Goal: Task Accomplishment & Management: Use online tool/utility

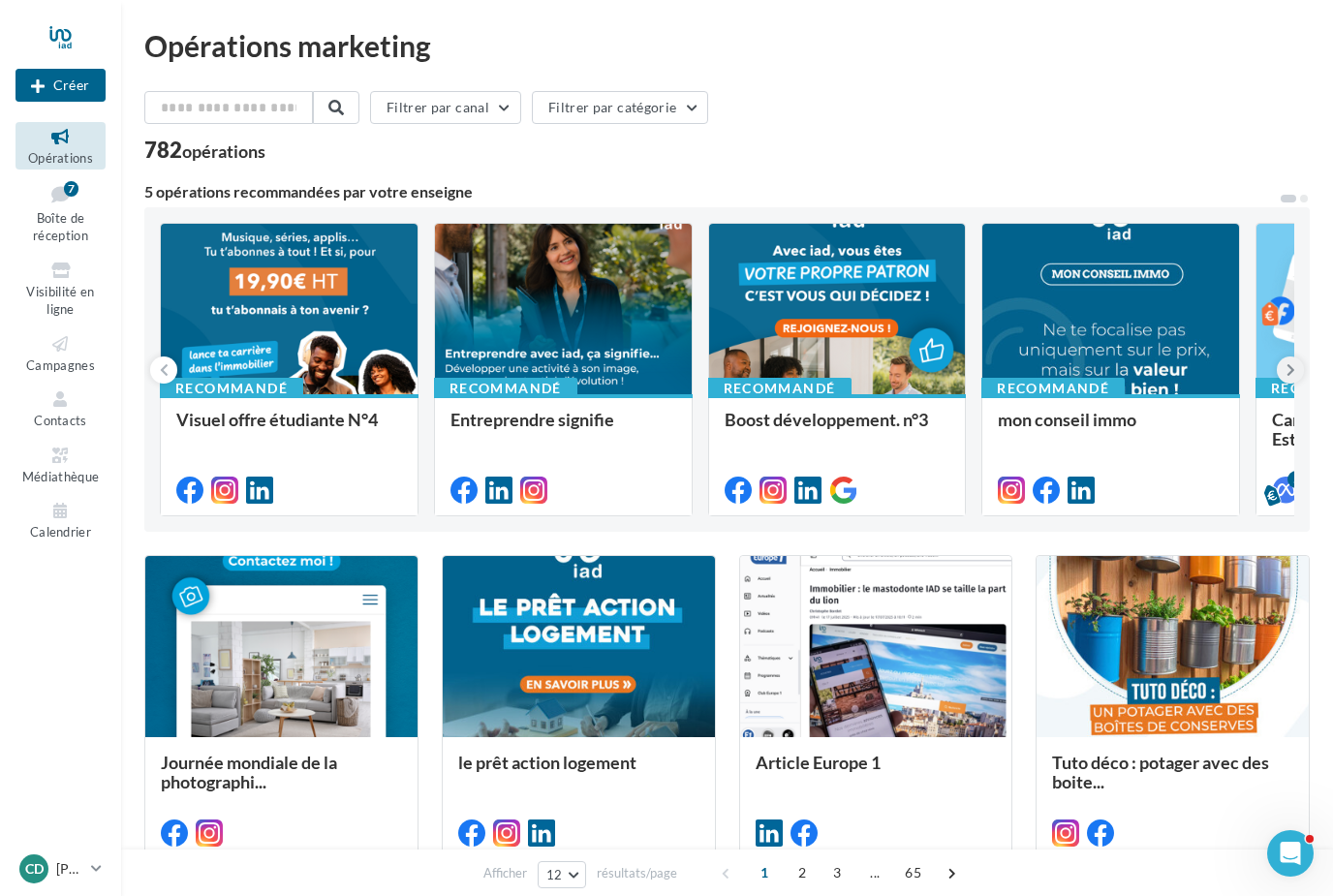
click at [1293, 372] on icon at bounding box center [1290, 370] width 9 height 20
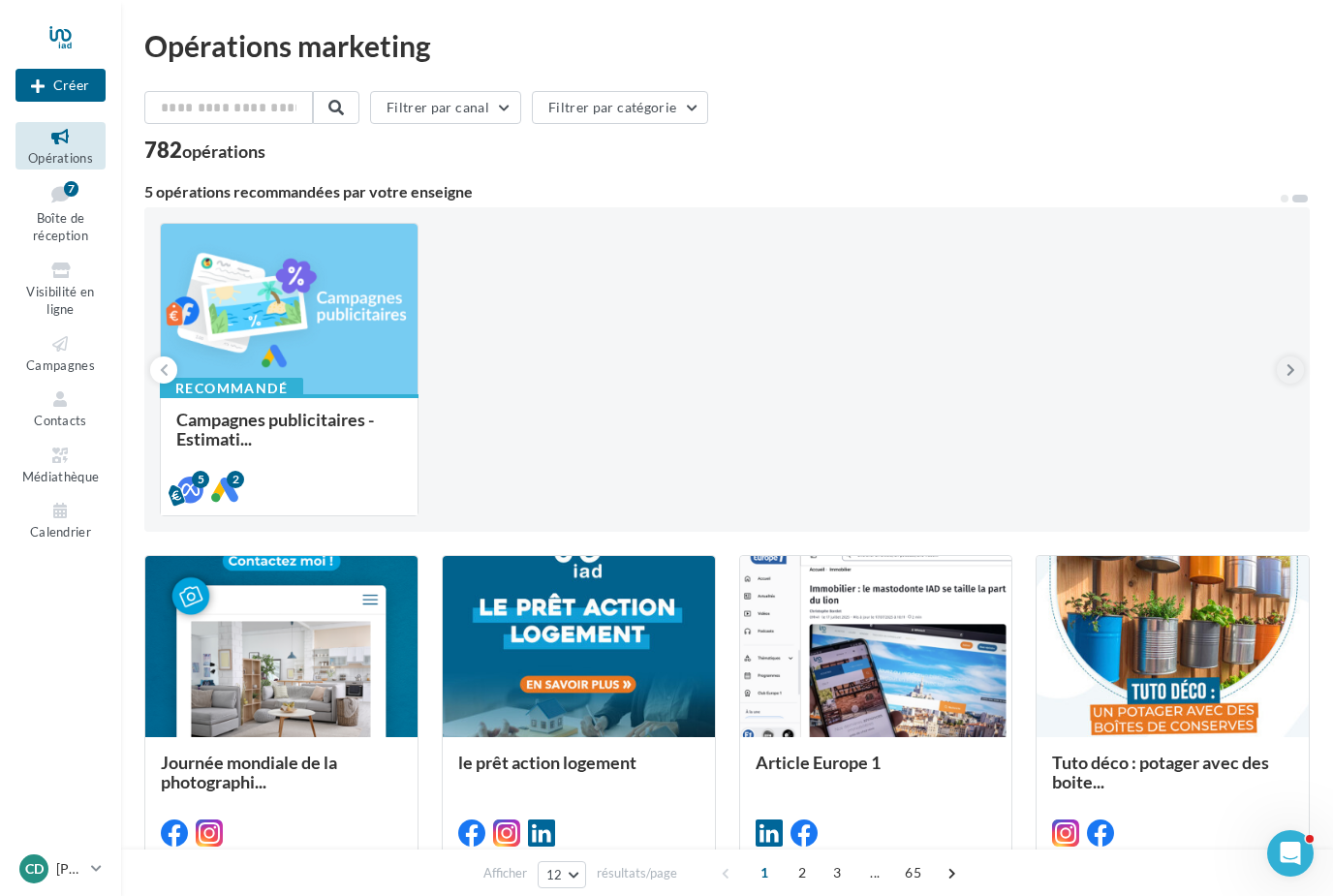
click at [1301, 374] on button at bounding box center [1289, 369] width 27 height 27
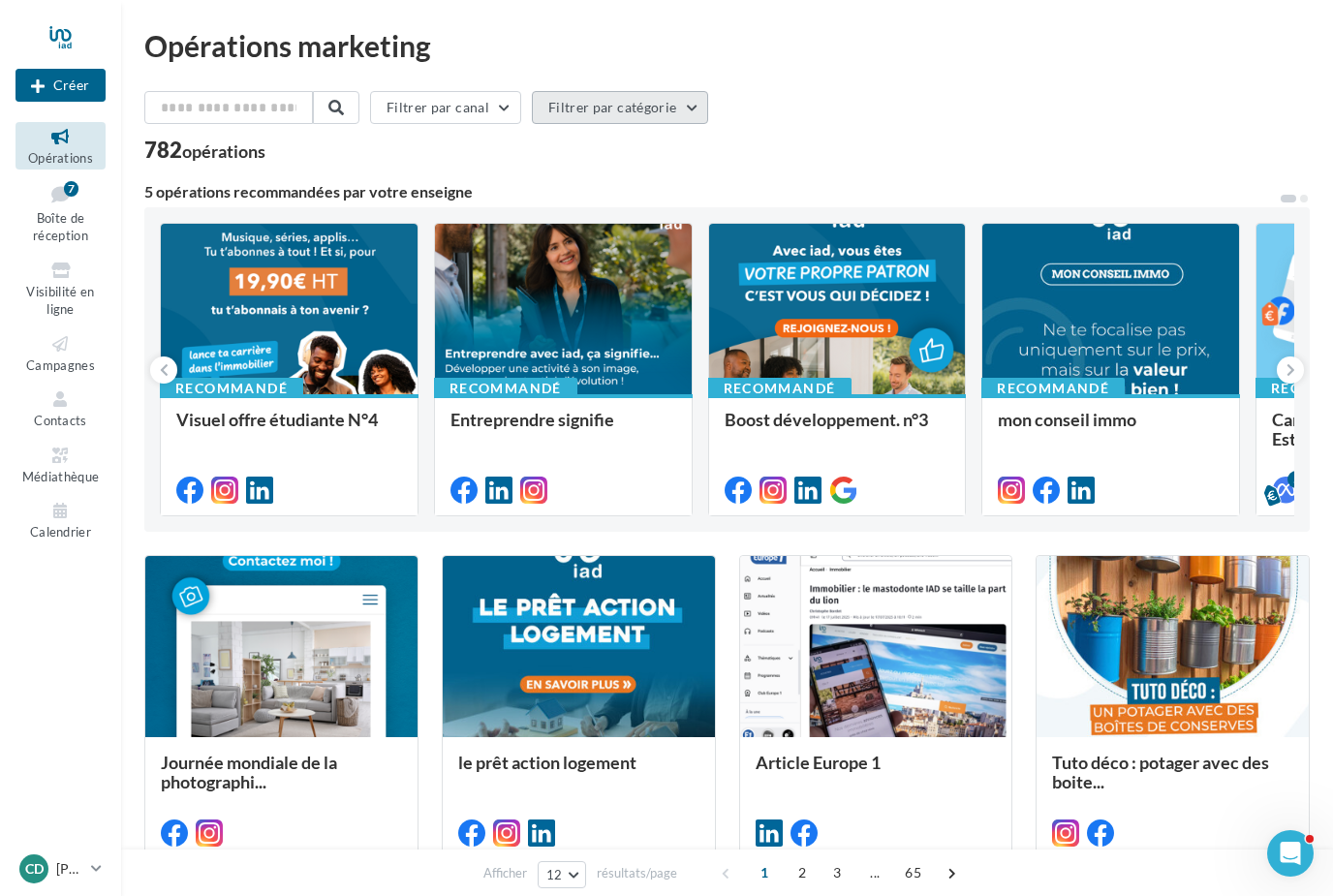
click at [646, 100] on button "Filtrer par catégorie" at bounding box center [620, 107] width 177 height 33
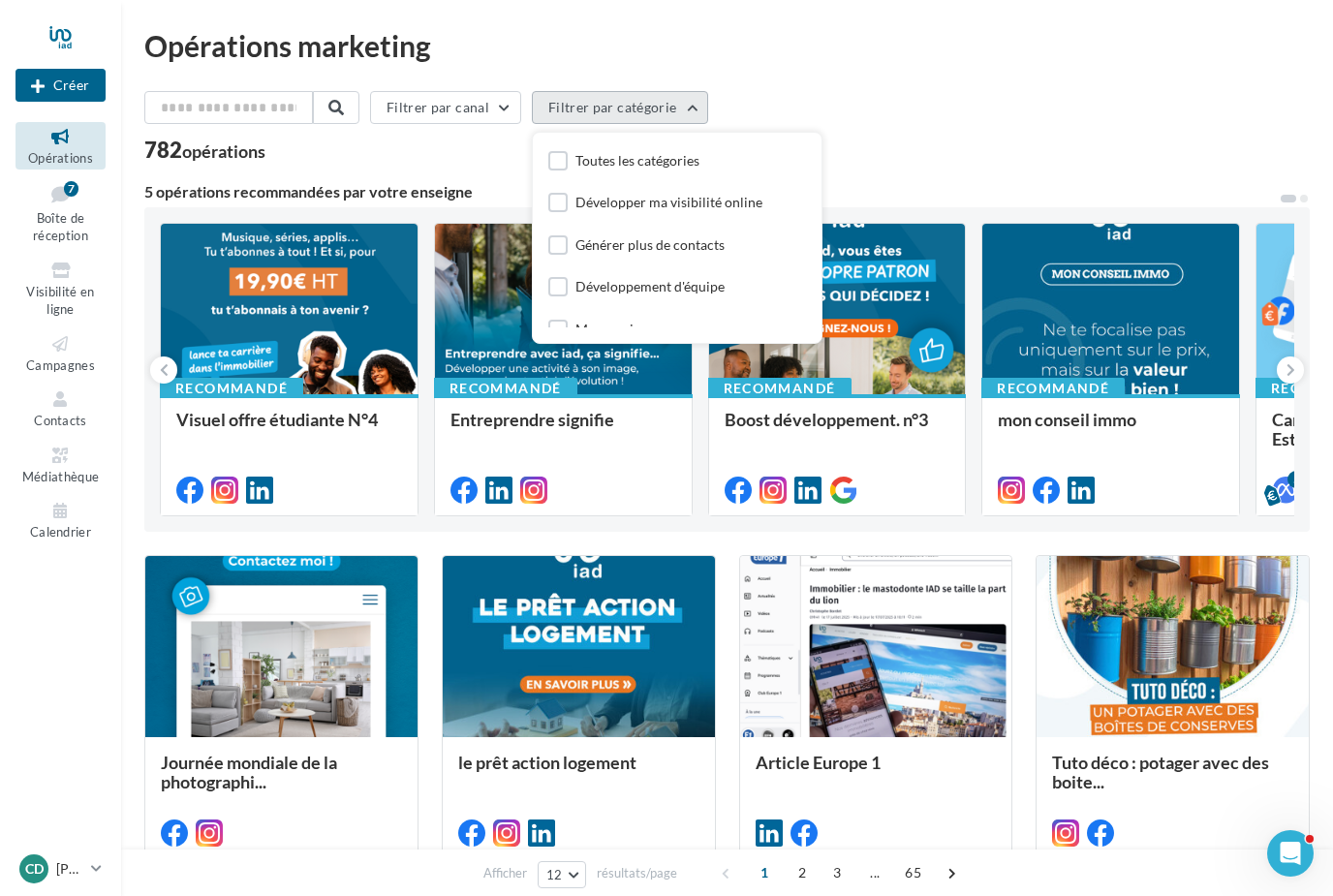
scroll to position [-5, 0]
click at [486, 122] on button "Filtrer par canal" at bounding box center [446, 107] width 151 height 33
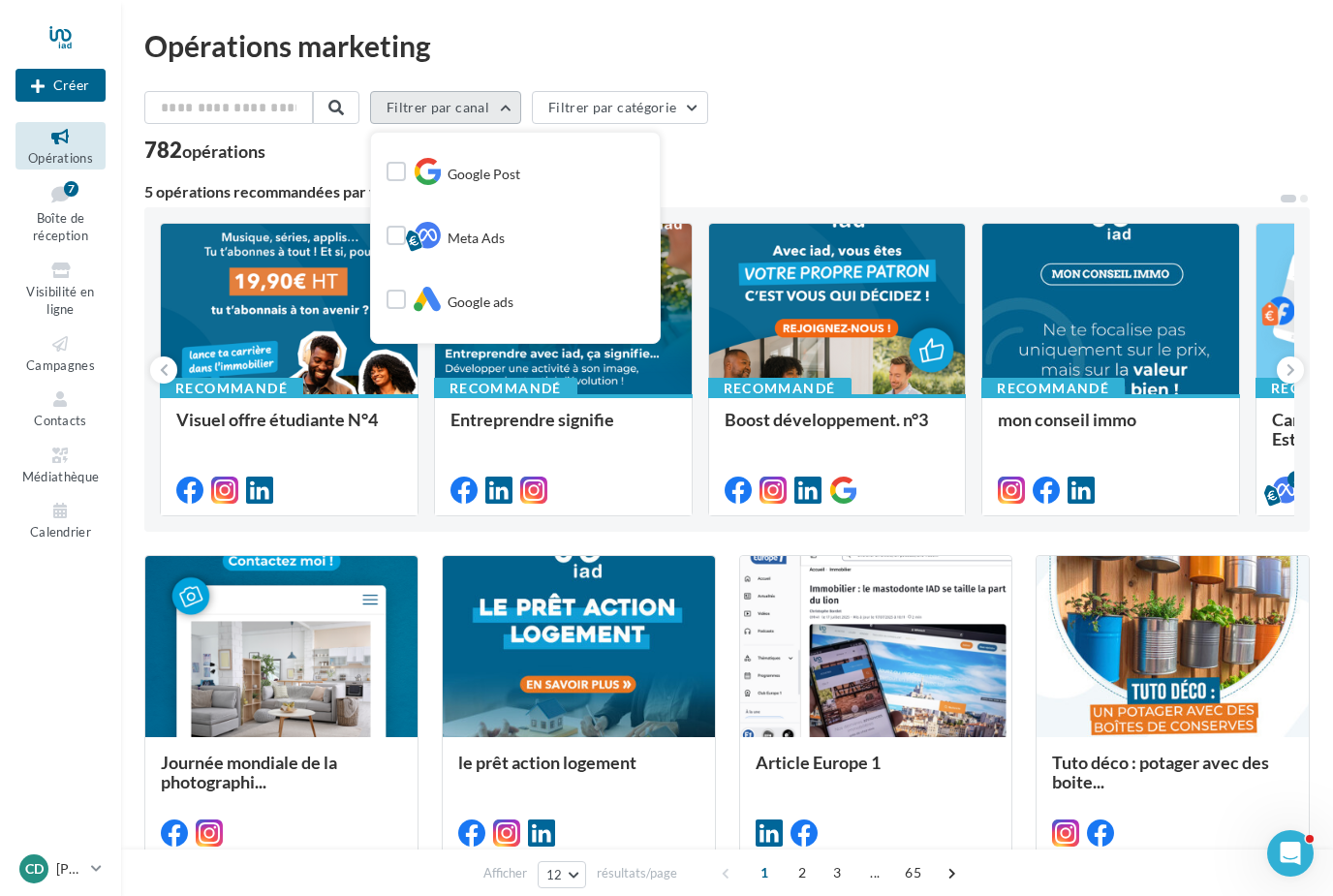
scroll to position [186, 0]
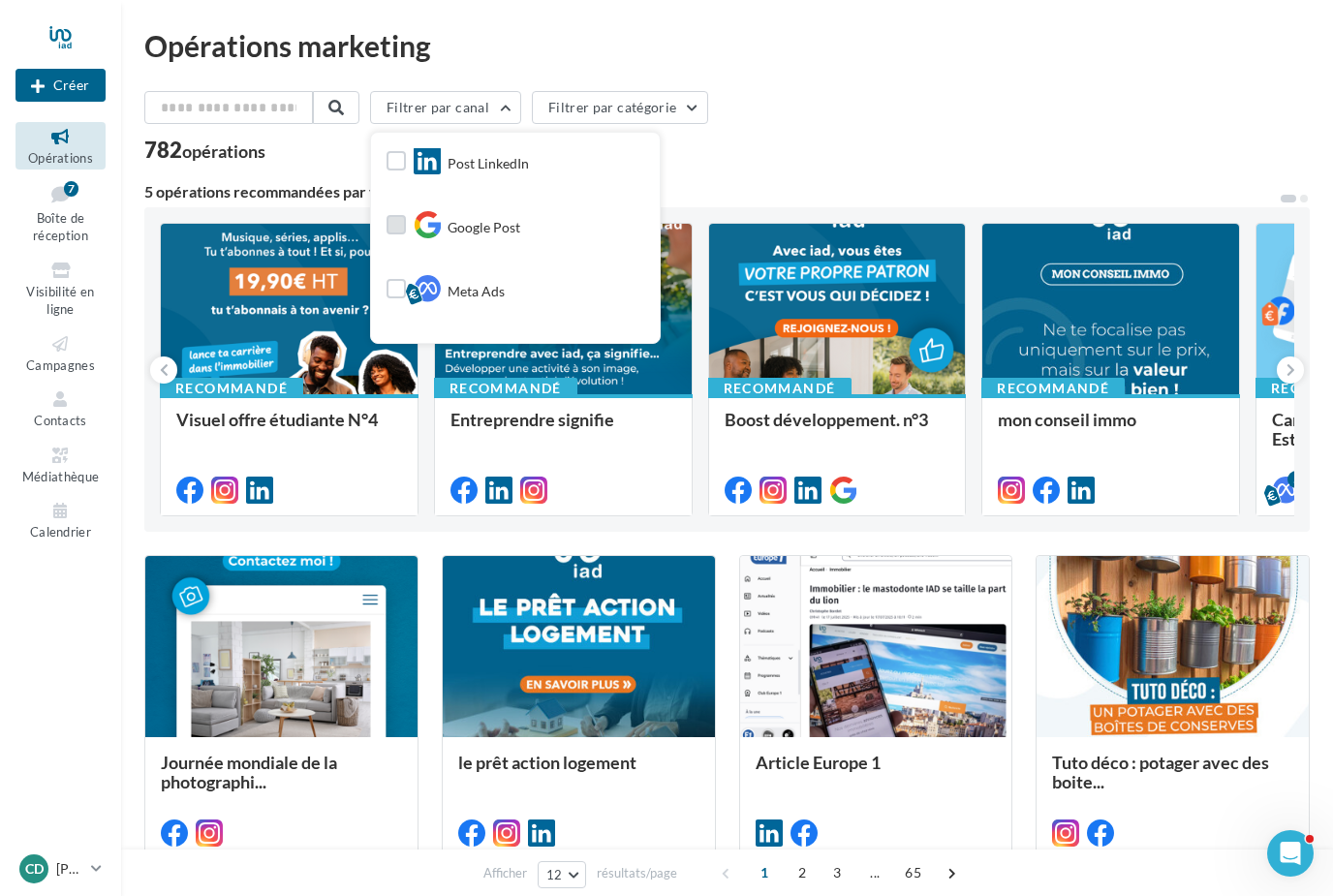
click at [406, 224] on label at bounding box center [396, 225] width 20 height 20
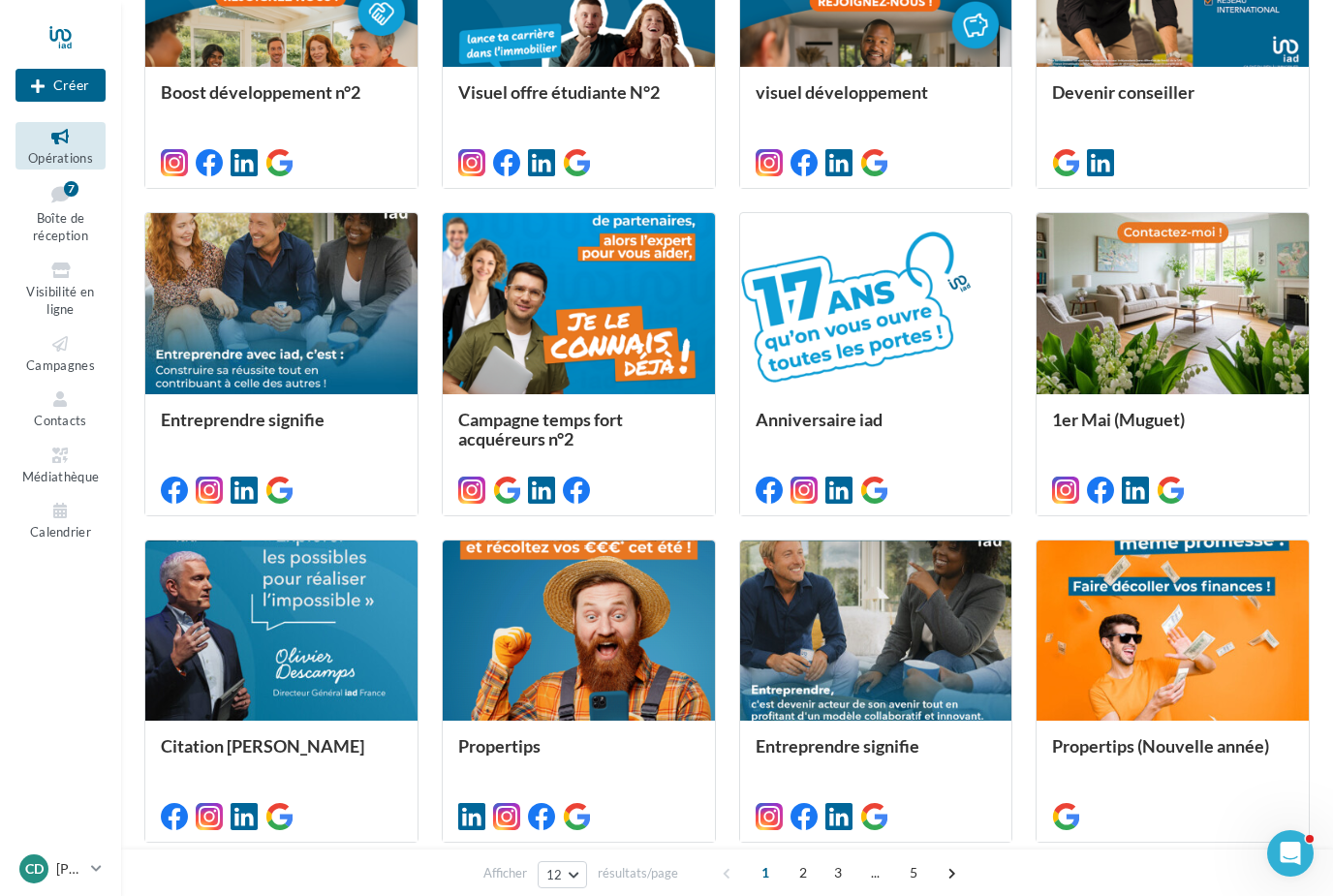
scroll to position [560, 0]
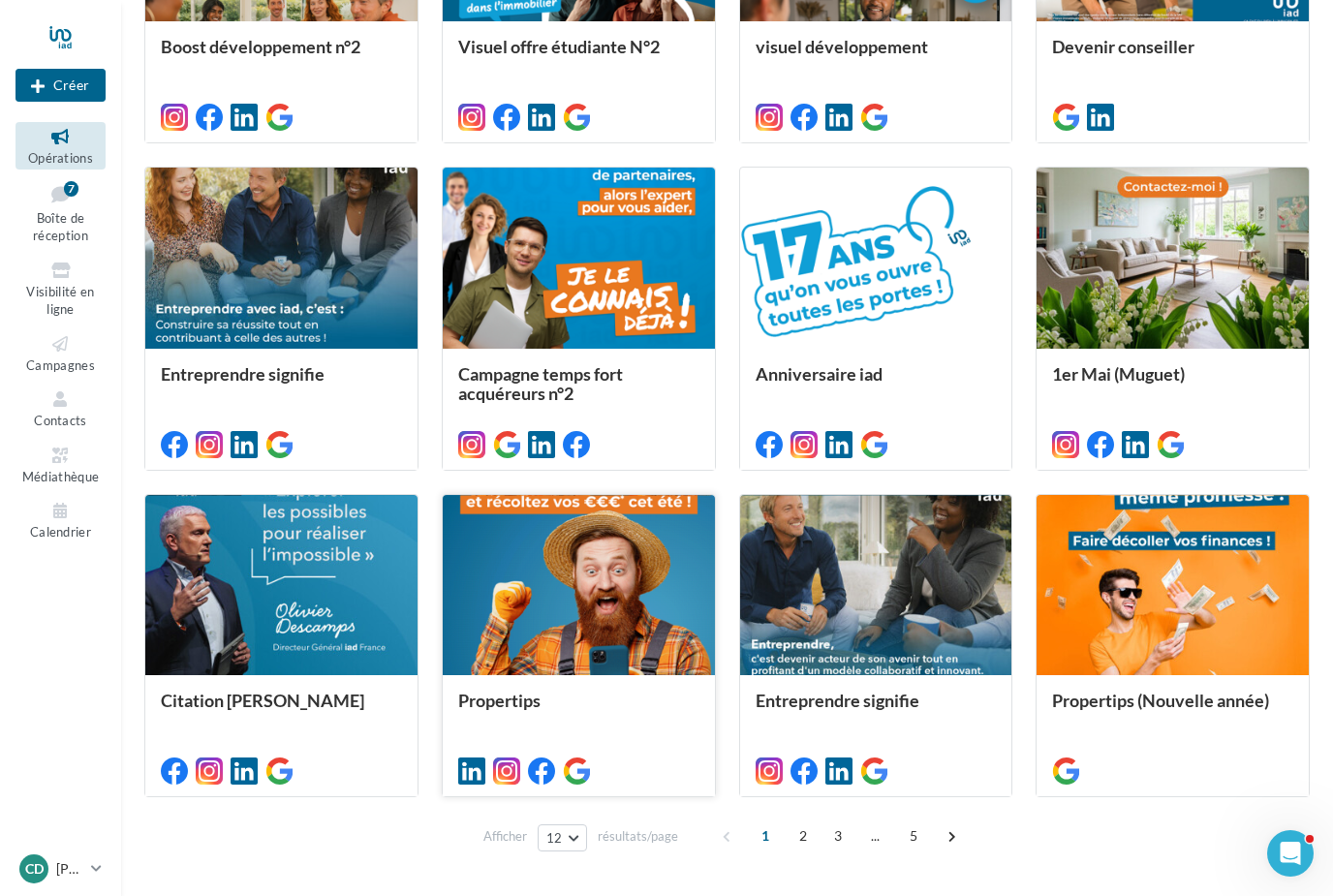
click at [617, 649] on div at bounding box center [579, 586] width 272 height 183
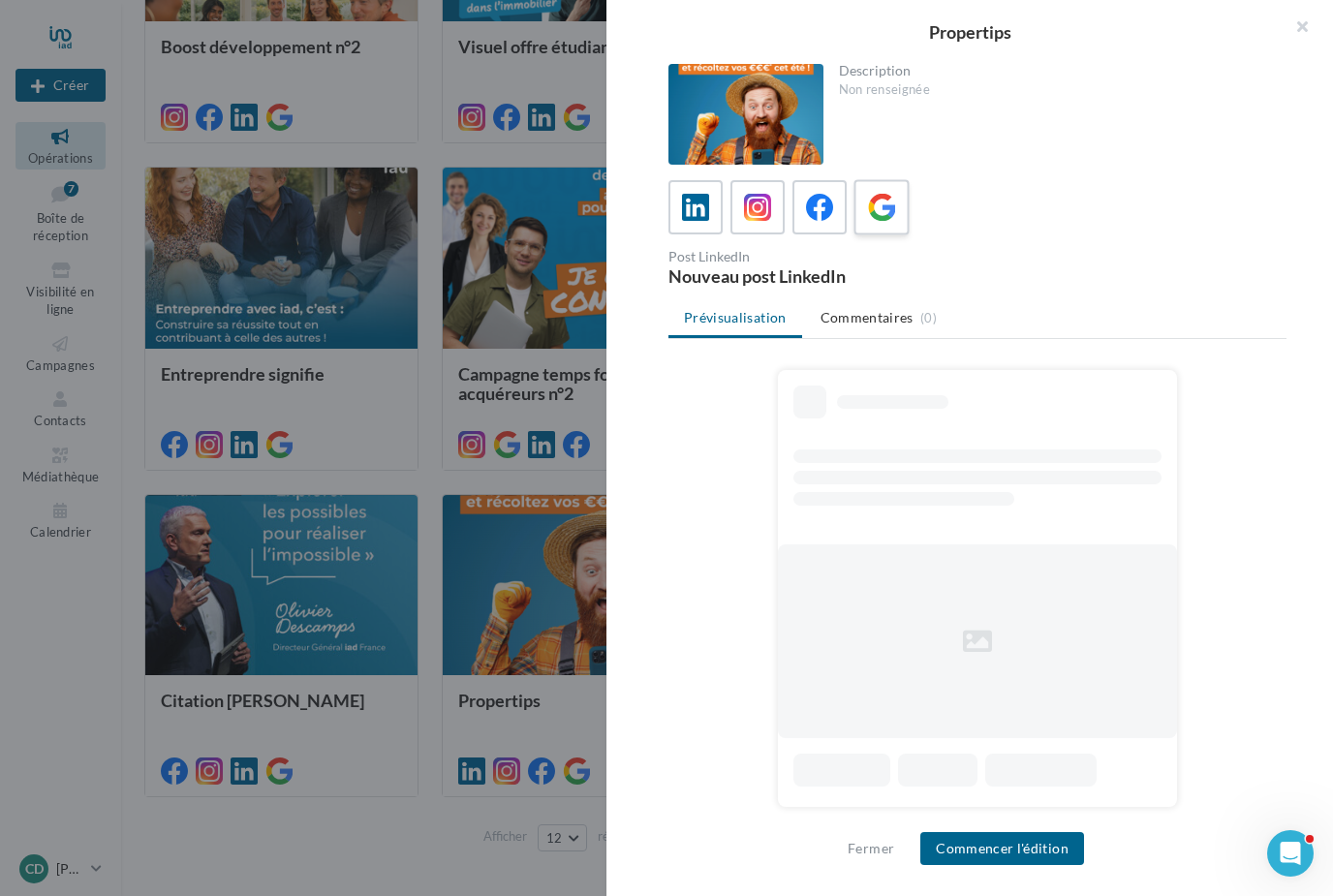
click at [890, 202] on icon at bounding box center [881, 207] width 28 height 28
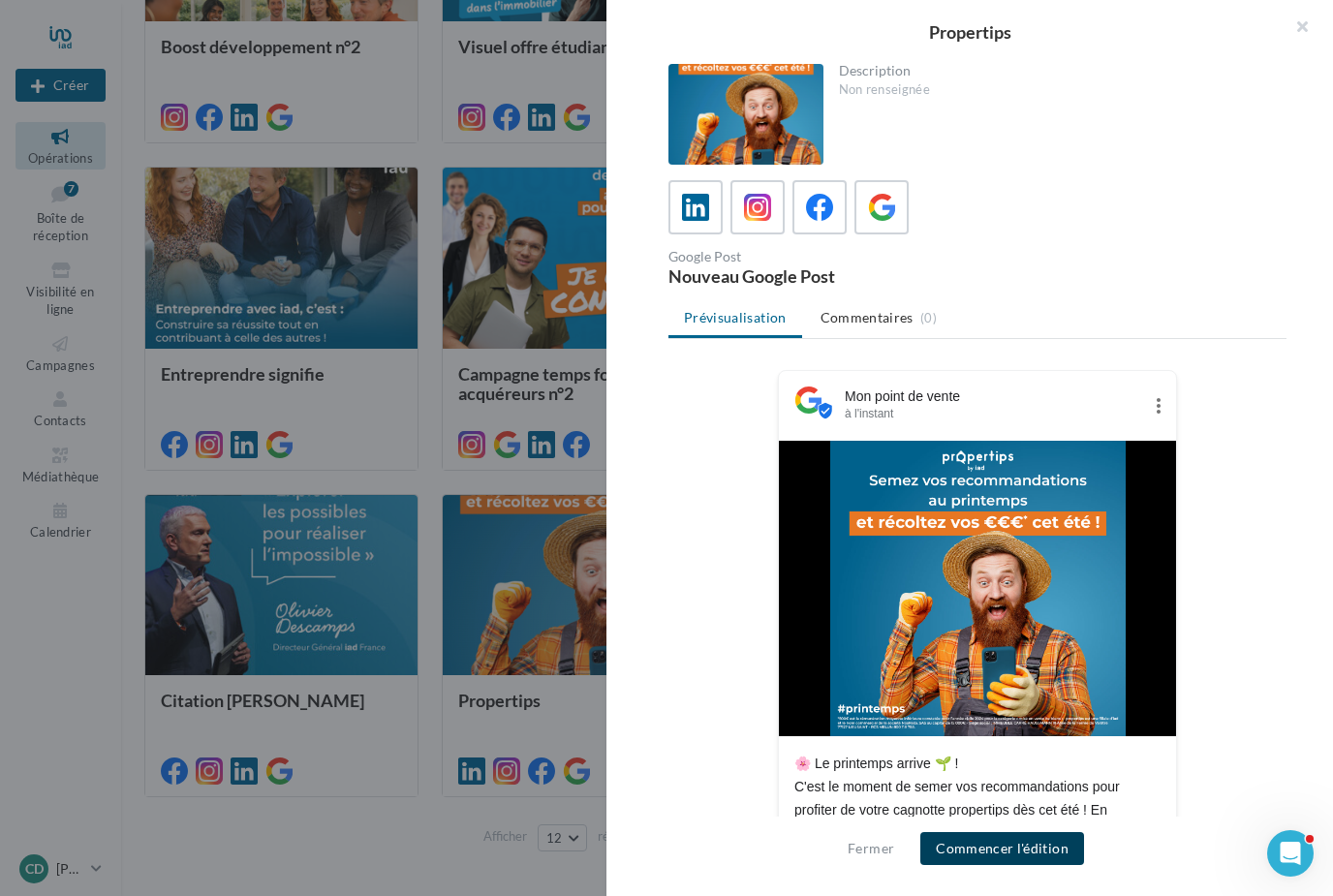
click at [1034, 864] on button "Commencer l'édition" at bounding box center [1001, 847] width 164 height 33
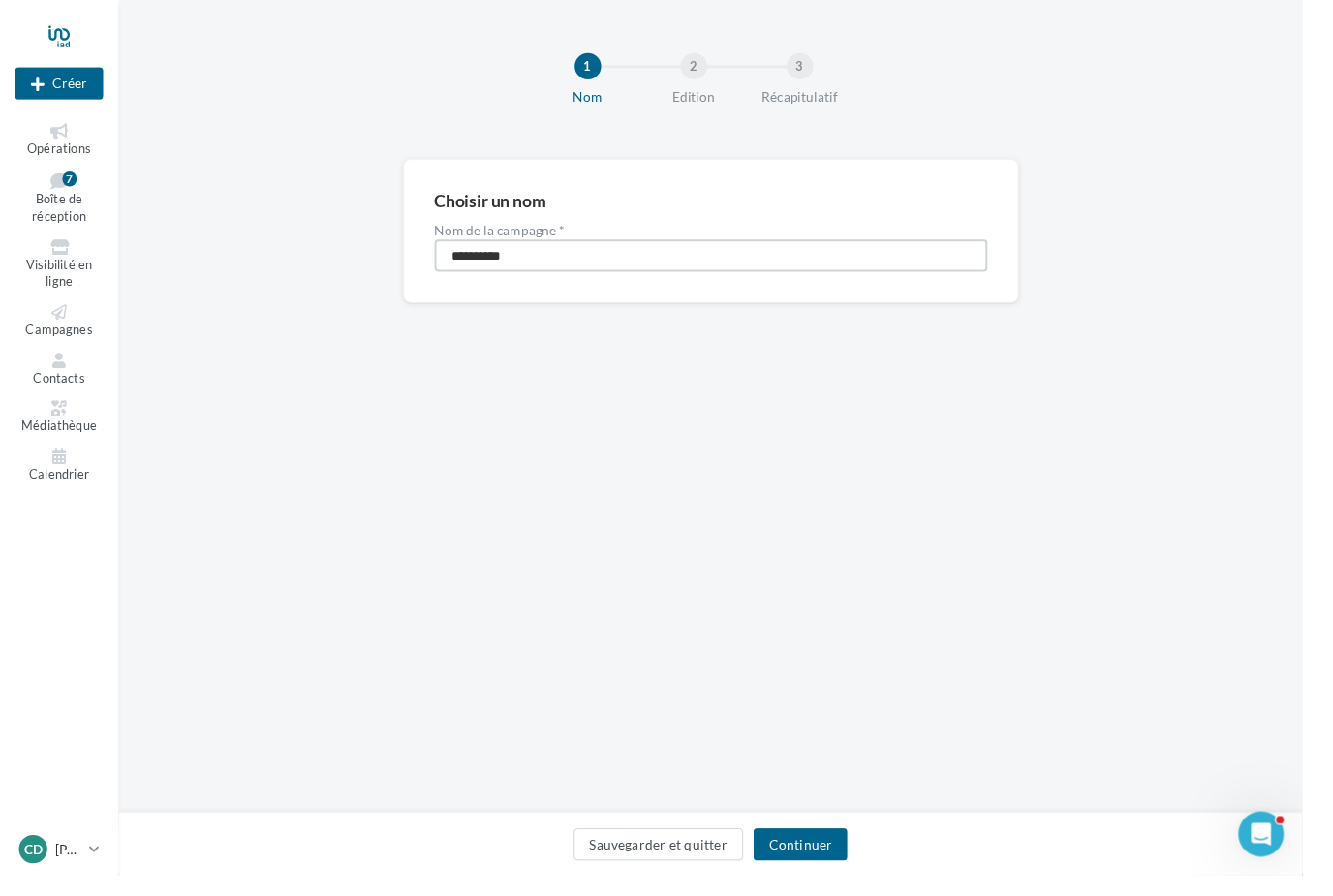
click at [752, 260] on input "**********" at bounding box center [728, 261] width 566 height 33
type input "**********"
click at [1074, 669] on div "**********" at bounding box center [727, 416] width 1212 height 832
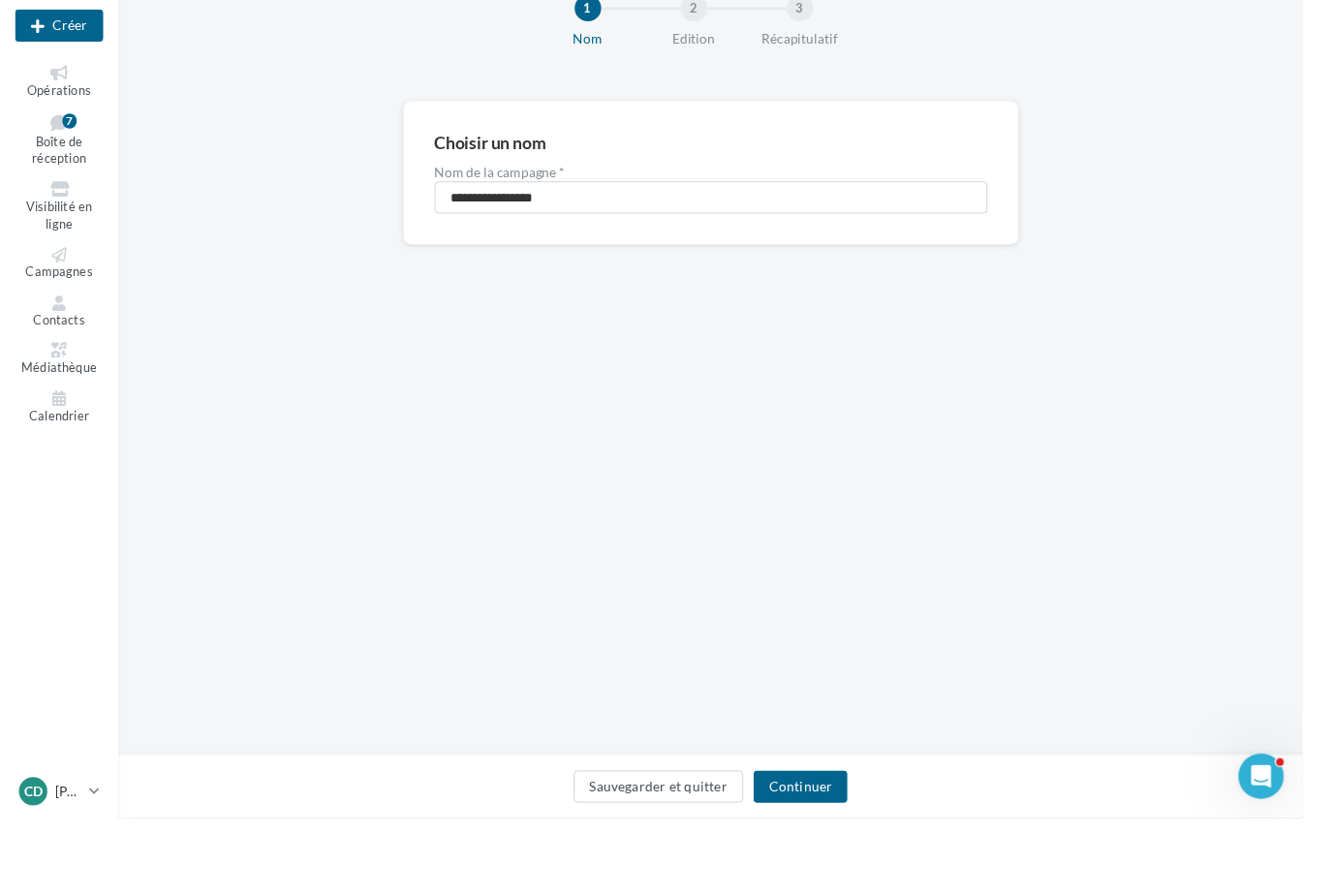
scroll to position [29, 0]
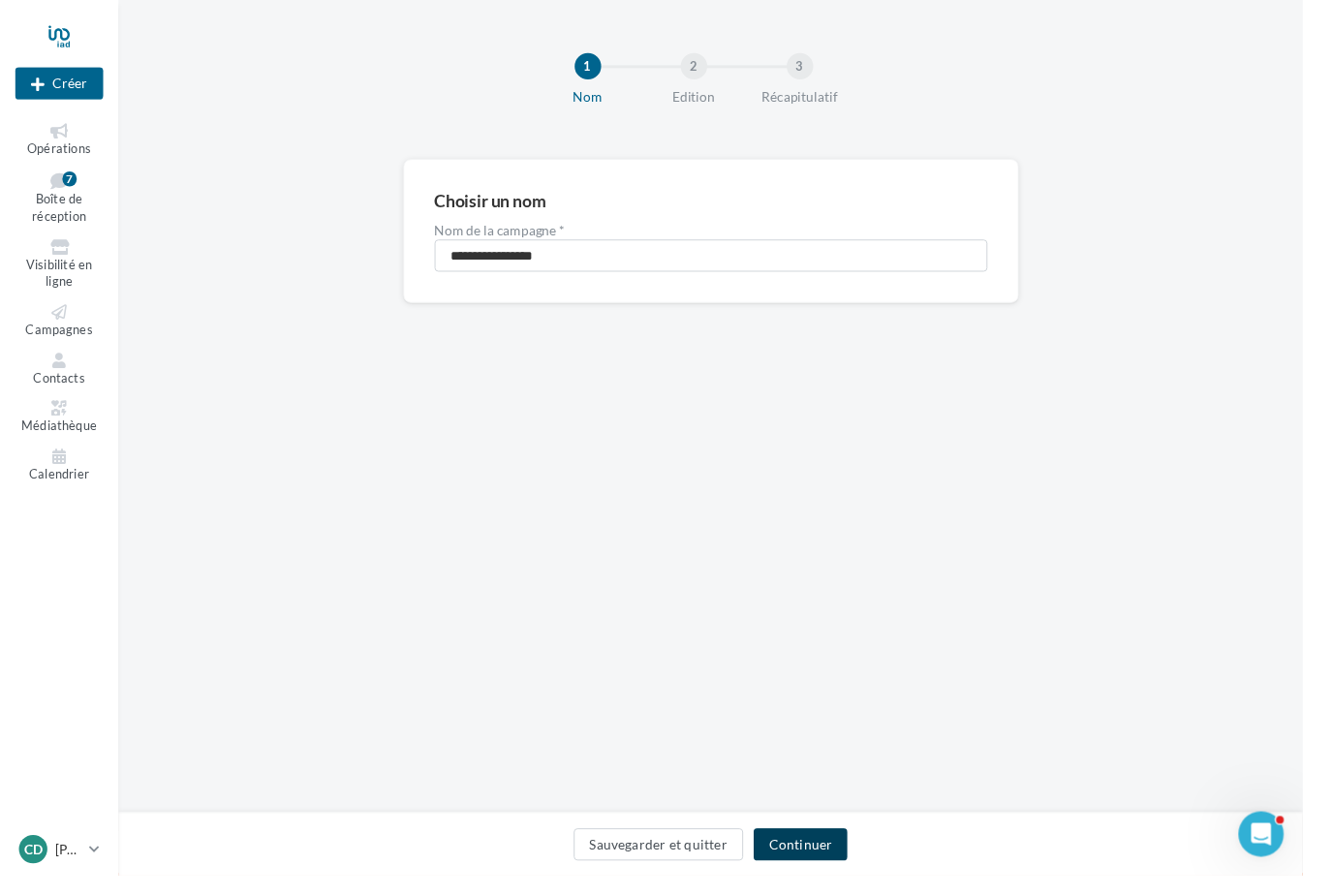
click at [855, 880] on button "Continuer" at bounding box center [819, 863] width 96 height 33
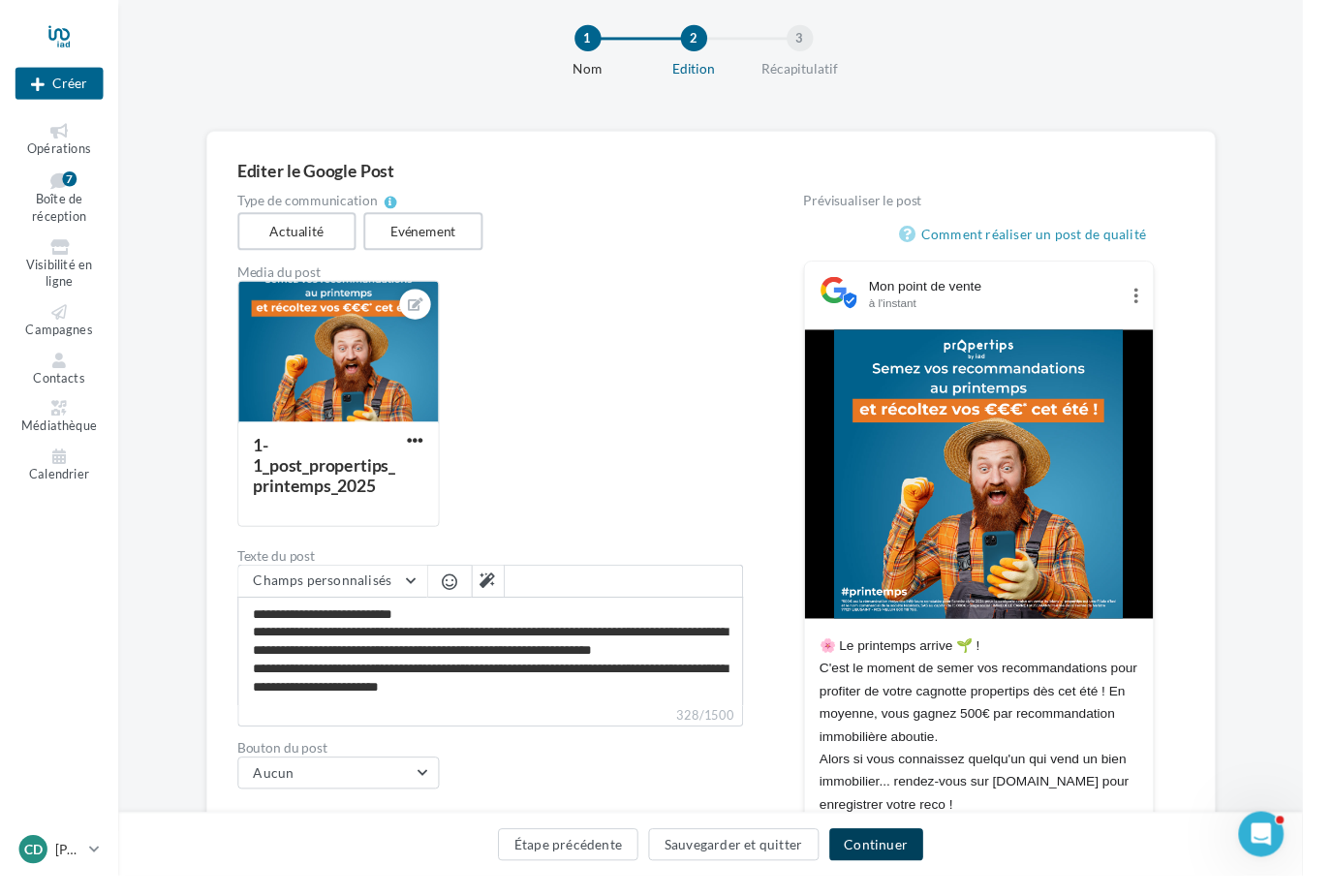
click at [923, 880] on button "Continuer" at bounding box center [896, 863] width 96 height 33
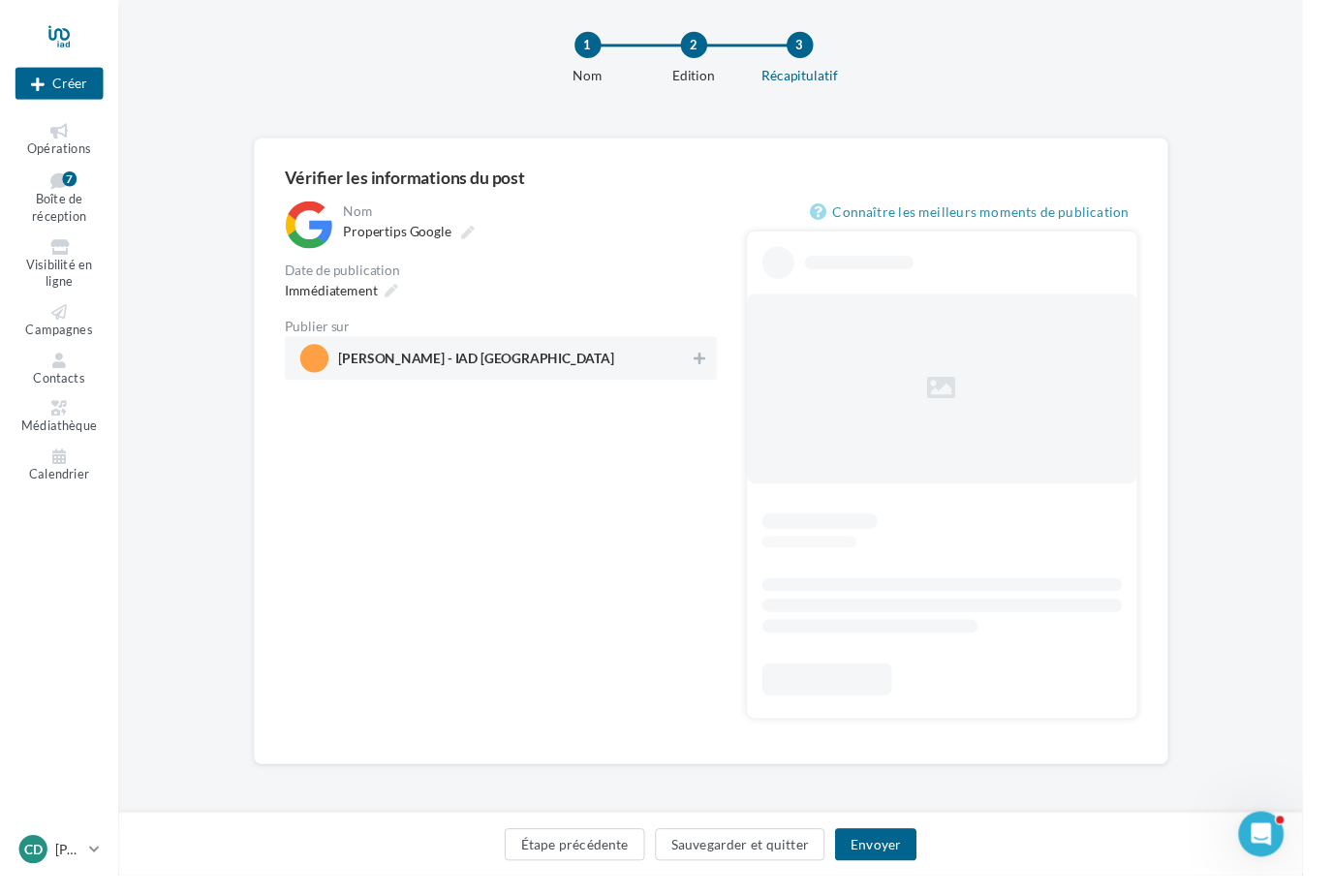
click at [461, 368] on span "Cedric Houde - IAD France" at bounding box center [487, 369] width 282 height 21
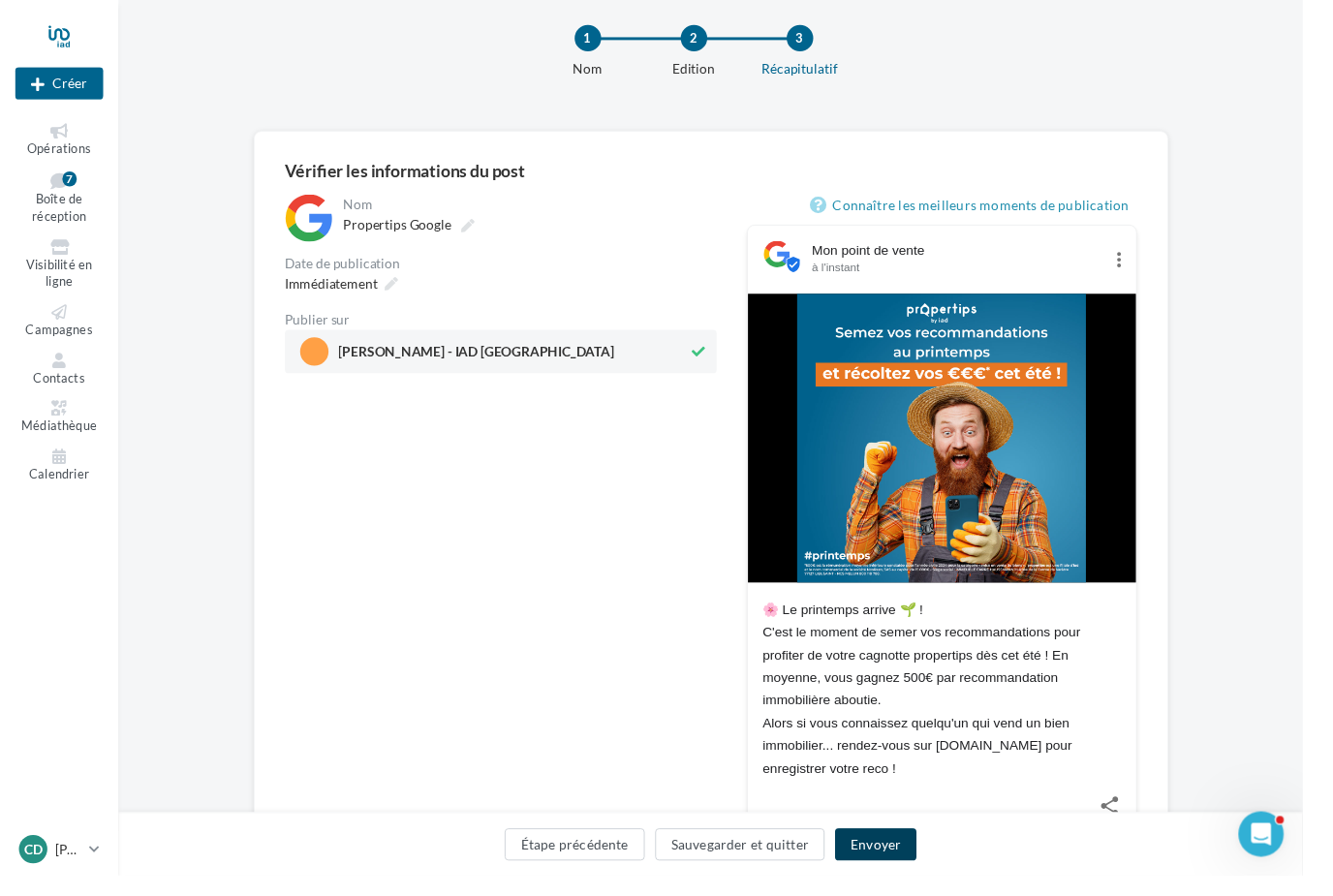
click at [930, 880] on button "Envoyer" at bounding box center [895, 863] width 82 height 33
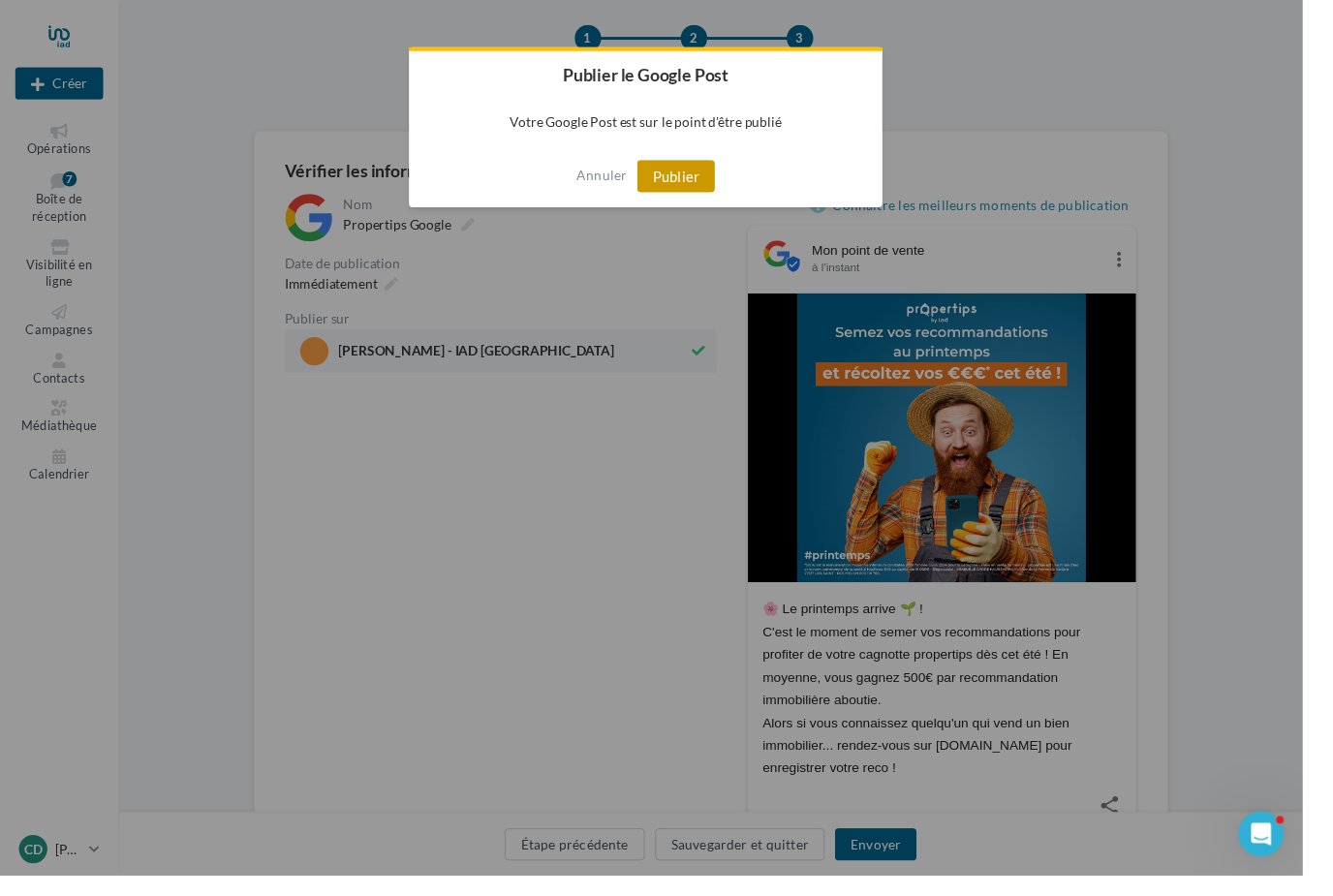
click at [707, 190] on button "Publier" at bounding box center [692, 180] width 79 height 33
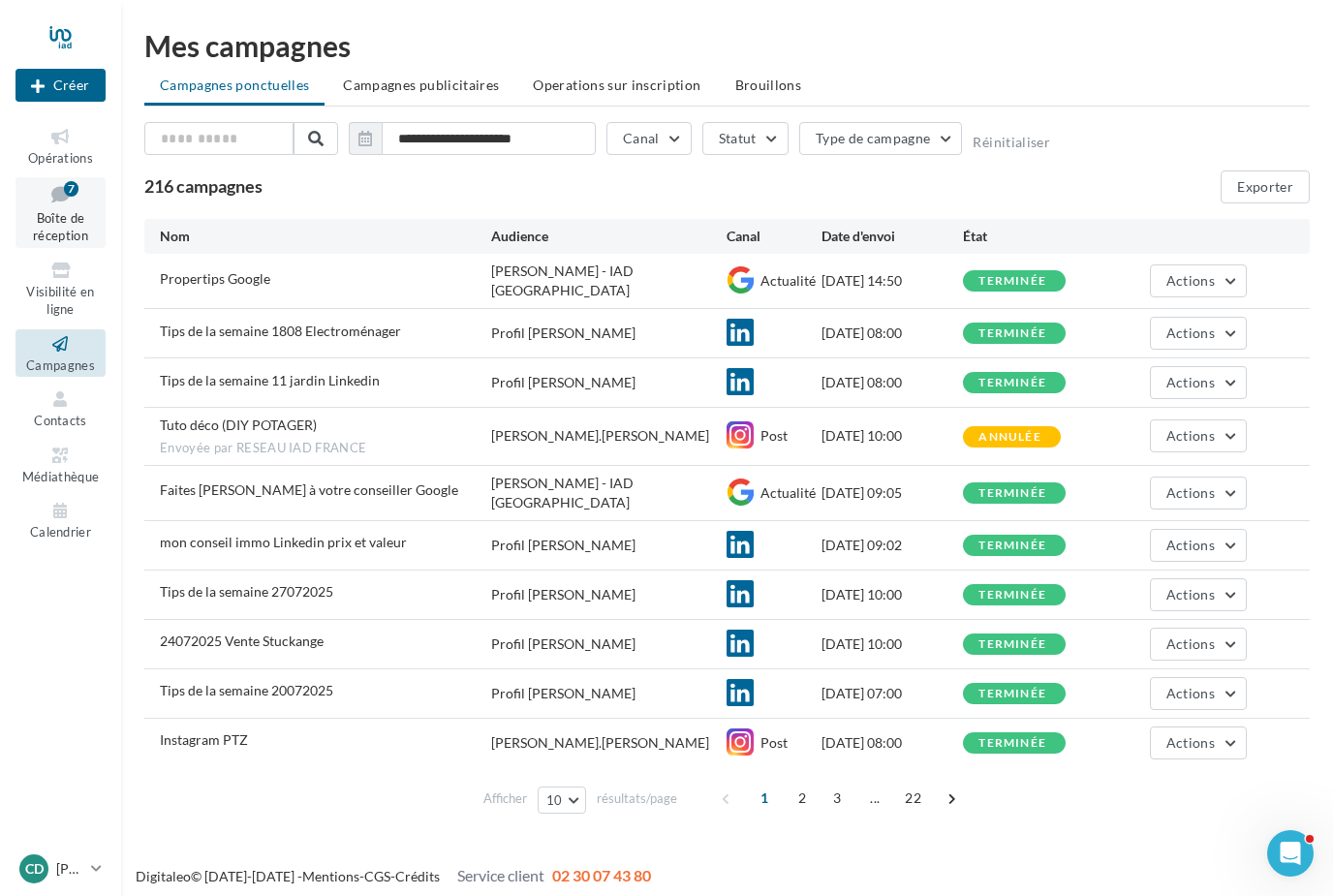
click at [61, 218] on span "Boîte de réception" at bounding box center [61, 227] width 56 height 34
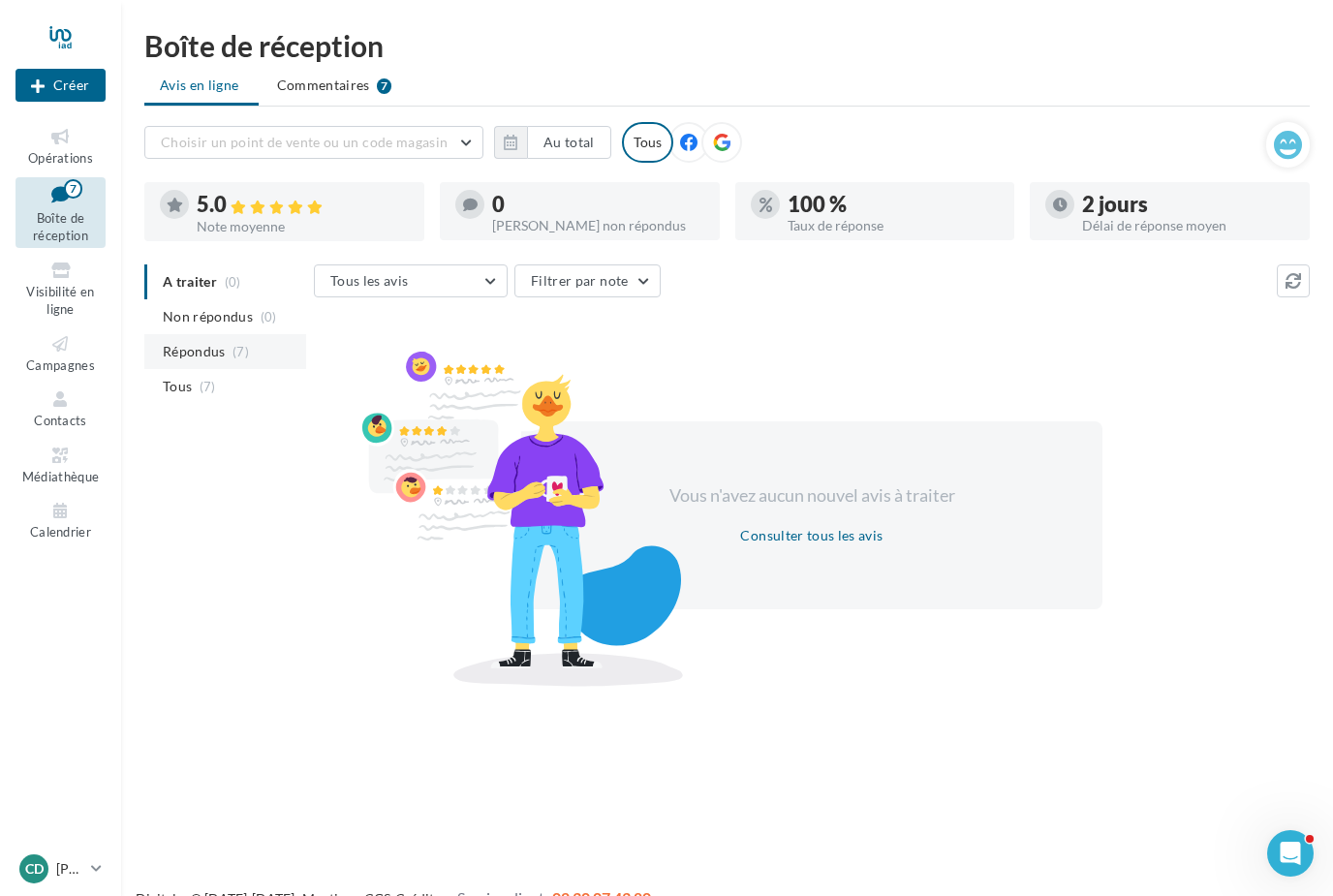
click at [211, 361] on span "Répondus" at bounding box center [194, 351] width 63 height 20
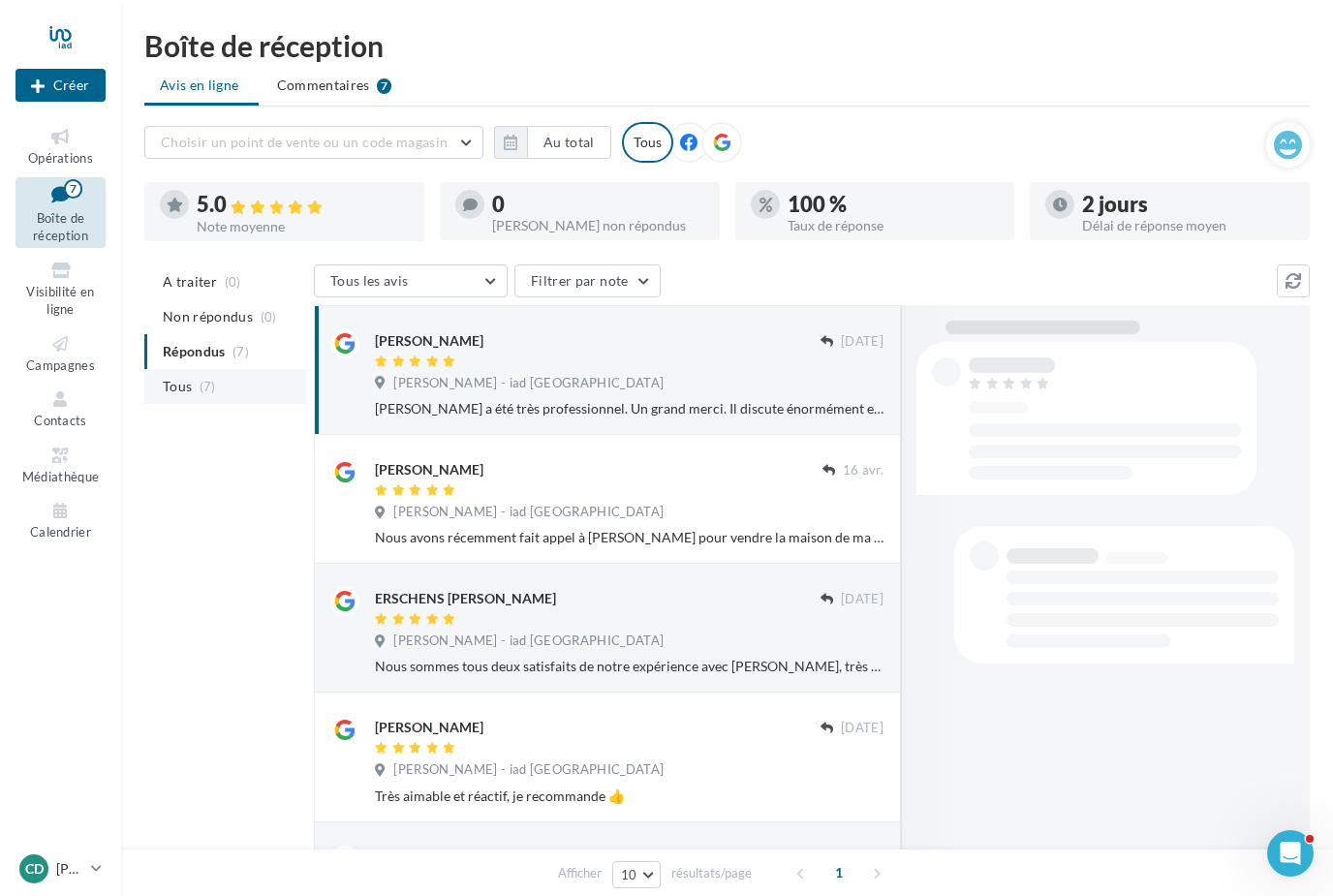
click at [194, 402] on li "Tous (7)" at bounding box center [224, 386] width 162 height 35
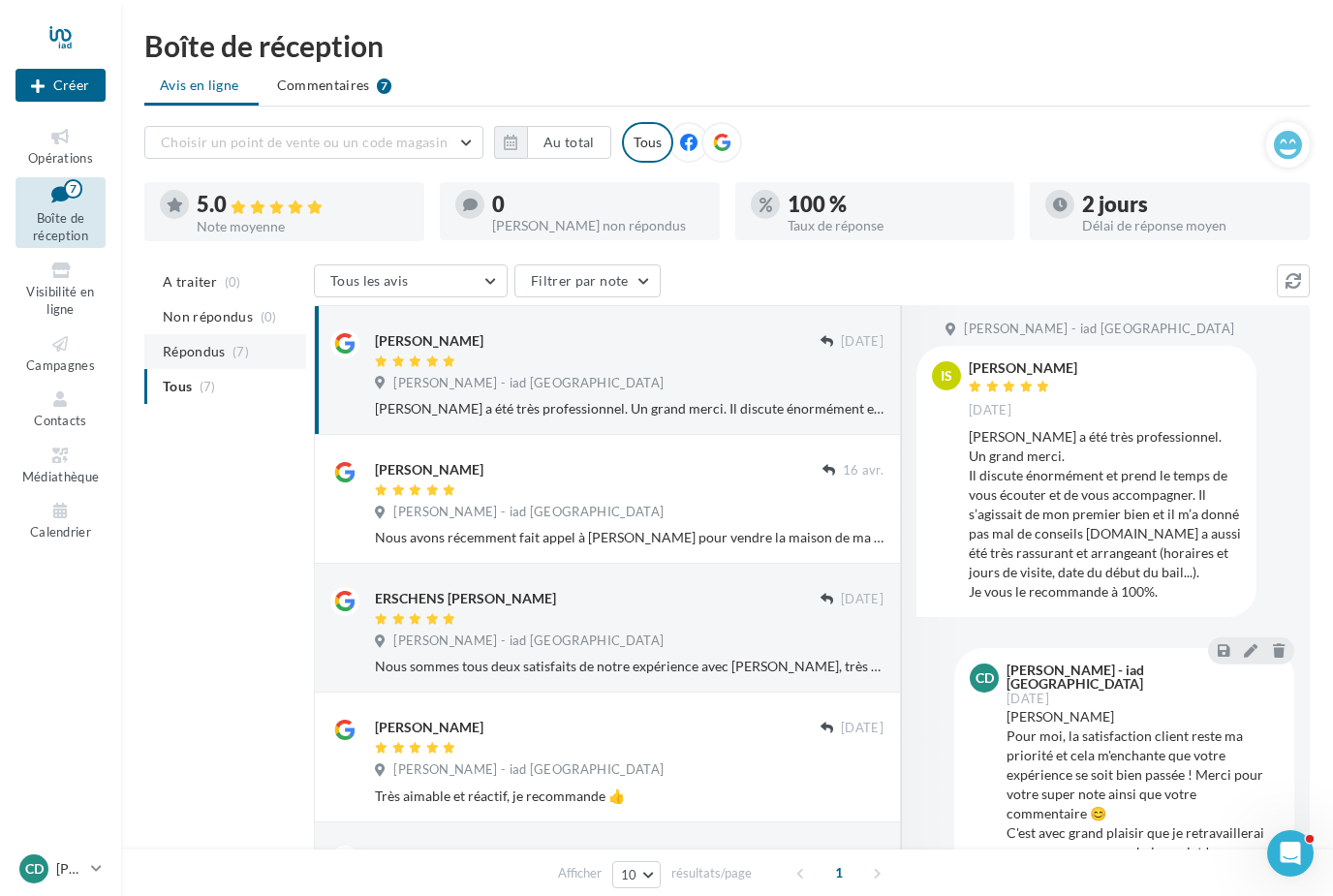
click at [205, 361] on span "Répondus" at bounding box center [194, 351] width 63 height 20
click at [357, 68] on li "Commentaires 7" at bounding box center [333, 84] width 146 height 35
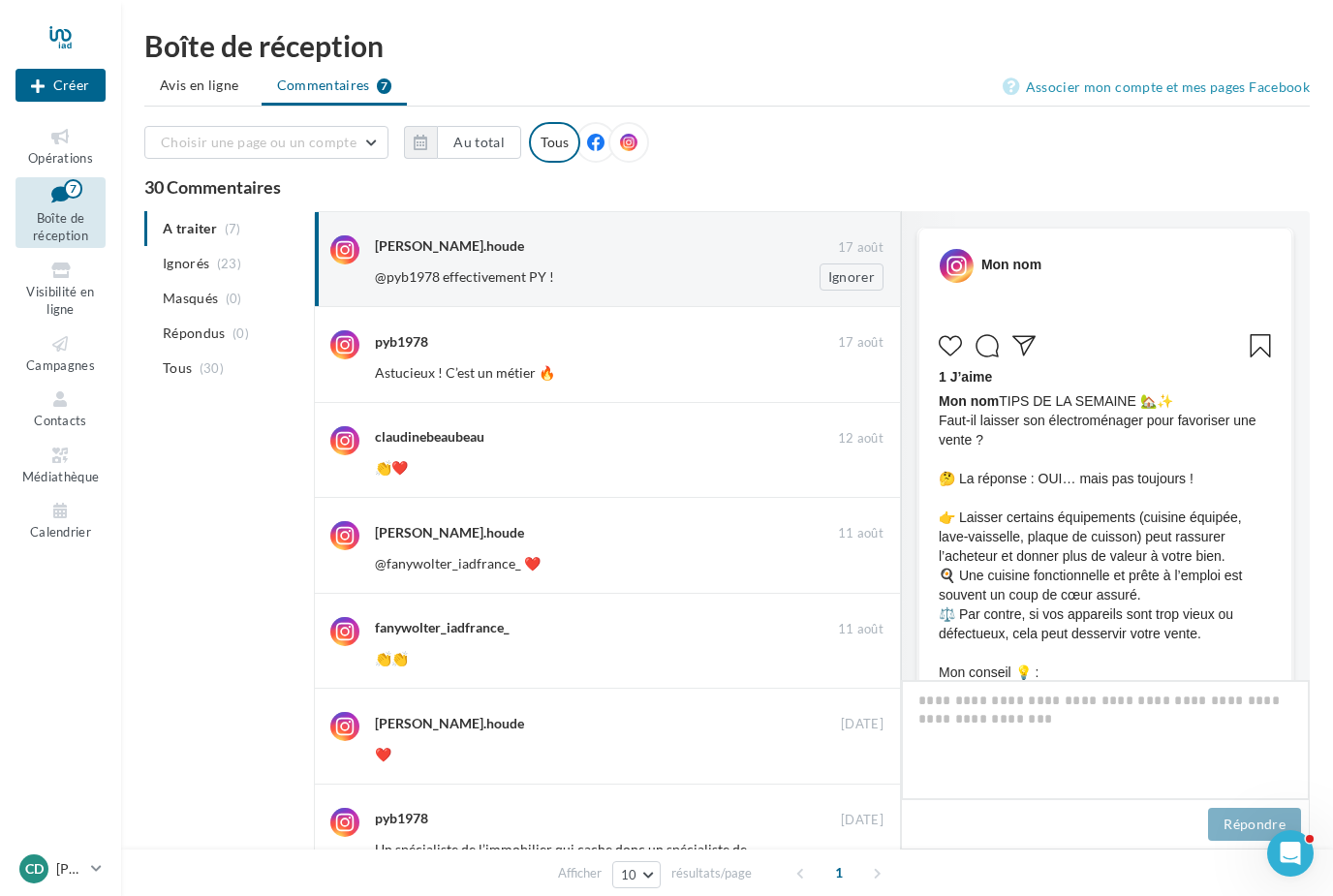
scroll to position [542, 0]
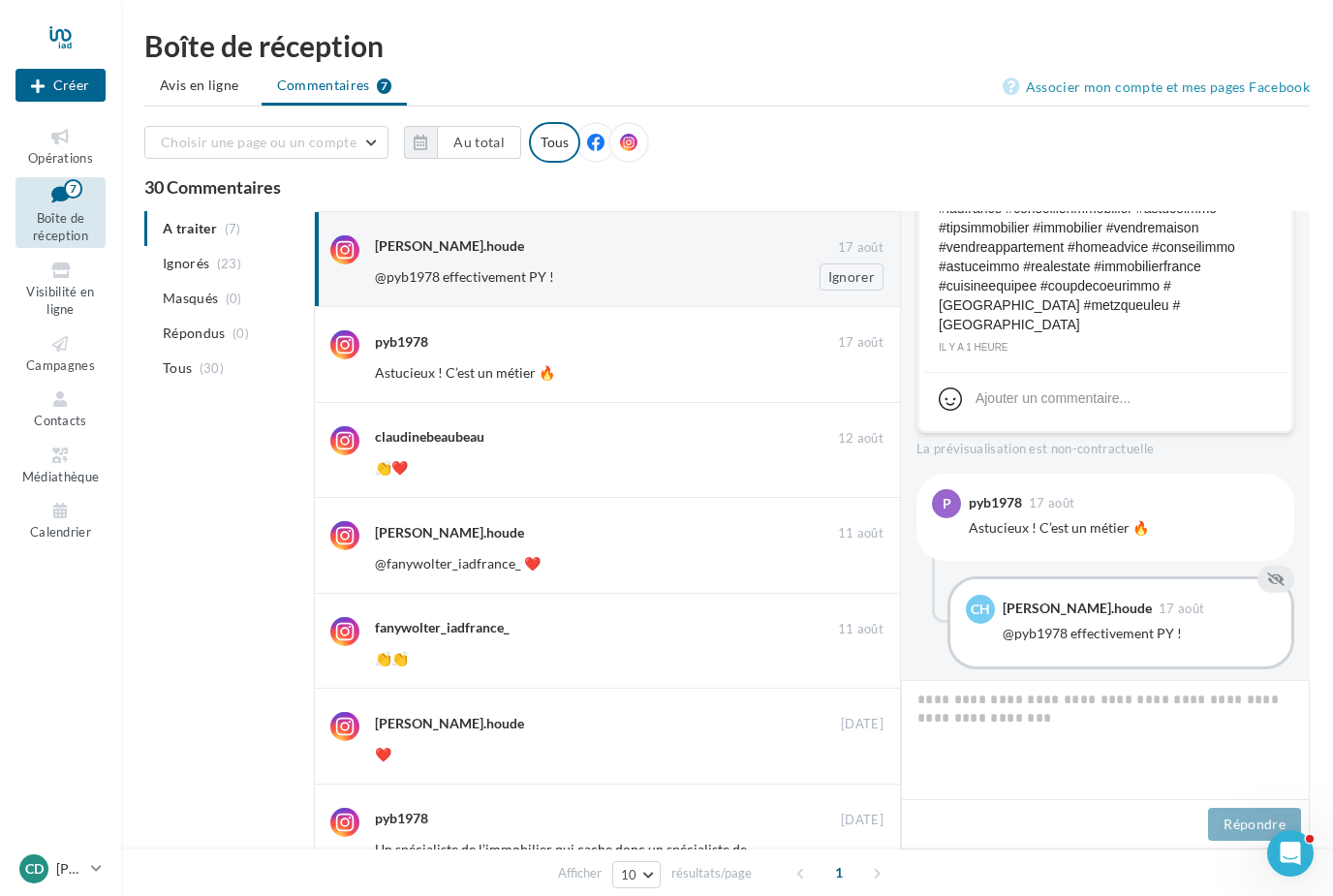
click at [701, 275] on div "@pyb1978 effectivement PY !" at bounding box center [566, 277] width 382 height 20
click at [864, 276] on button "Ignorer" at bounding box center [852, 276] width 64 height 27
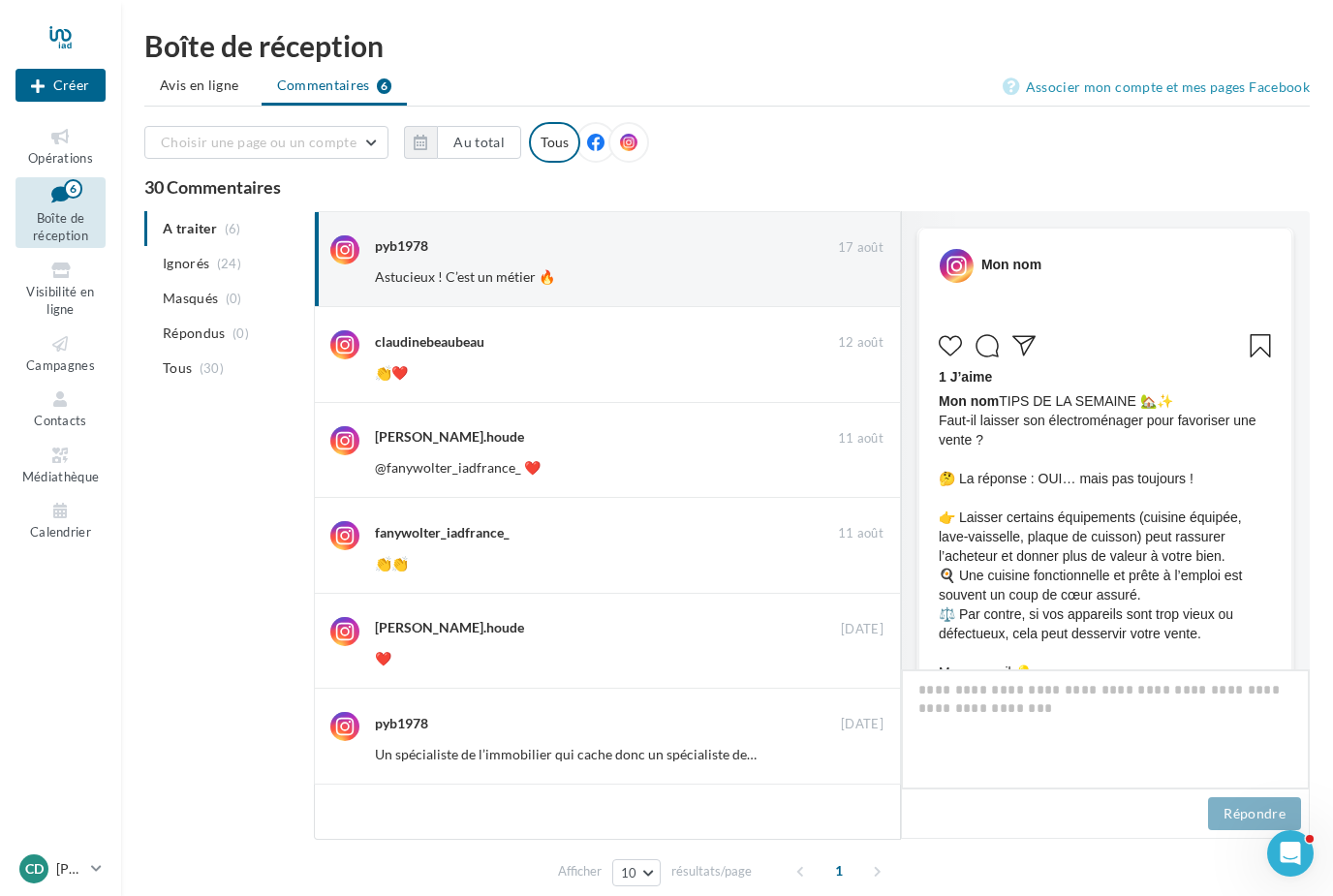
scroll to position [552, 0]
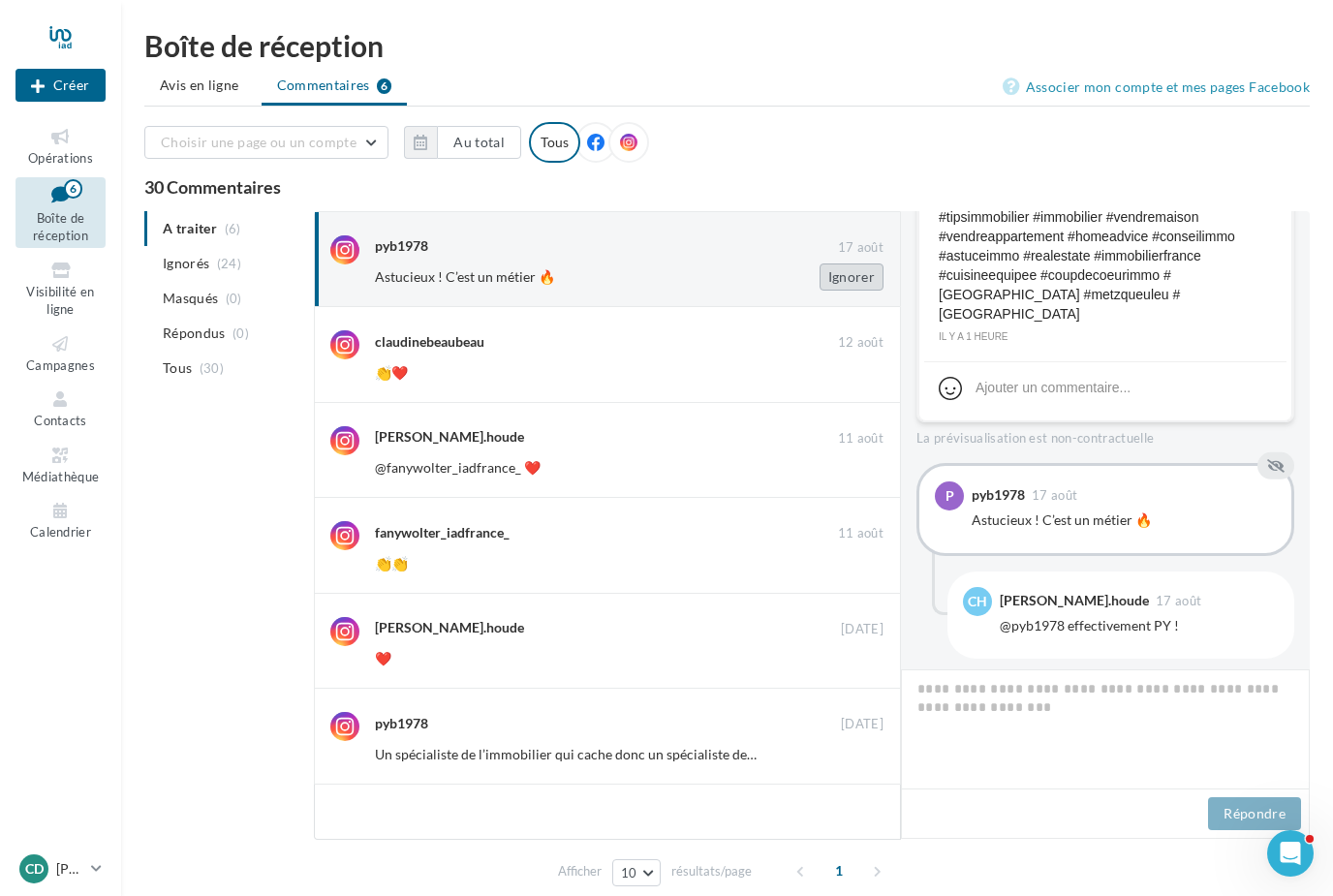
click at [865, 273] on button "Ignorer" at bounding box center [852, 276] width 64 height 27
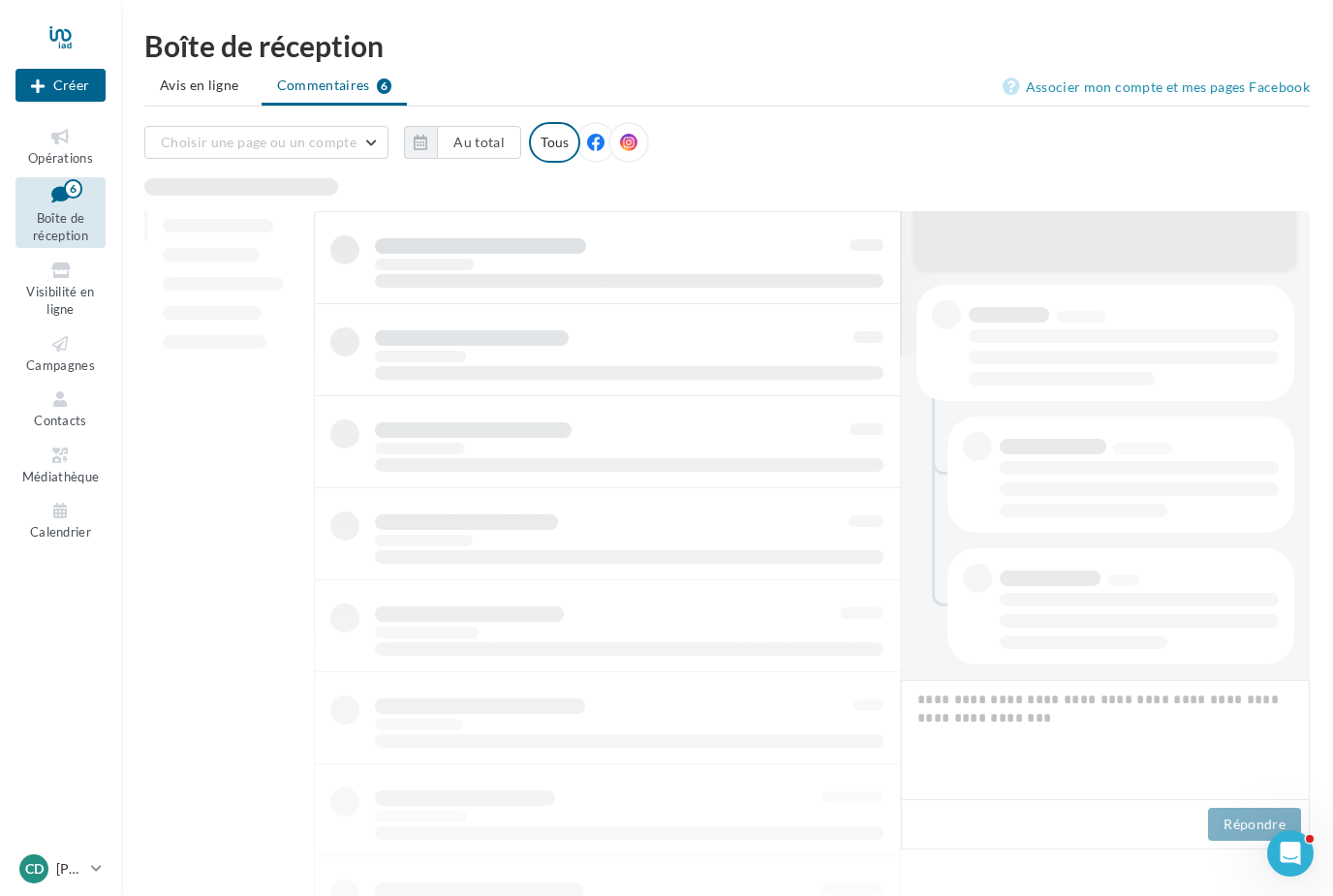
scroll to position [325, 0]
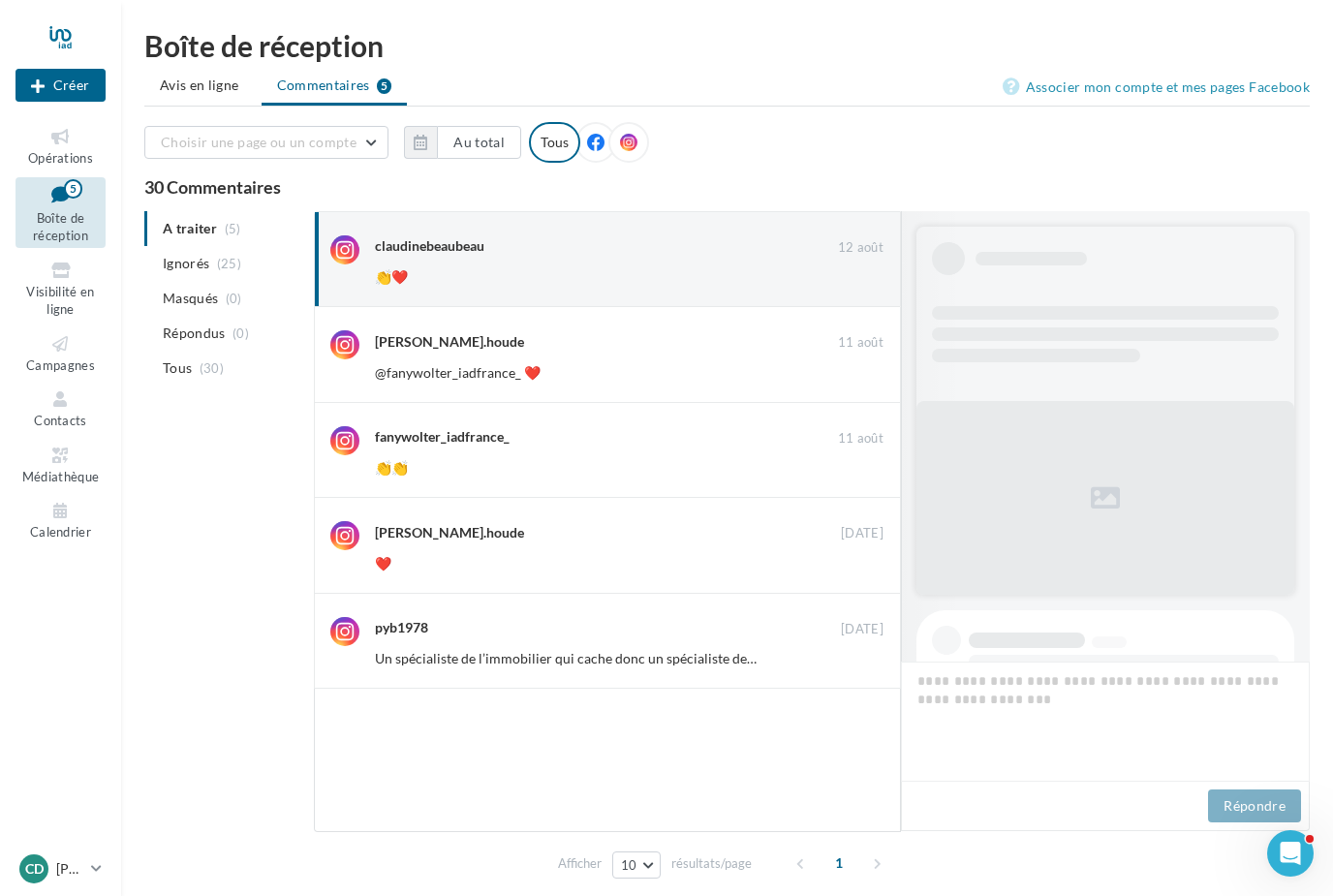
click at [862, 278] on button "Ignorer" at bounding box center [852, 276] width 64 height 27
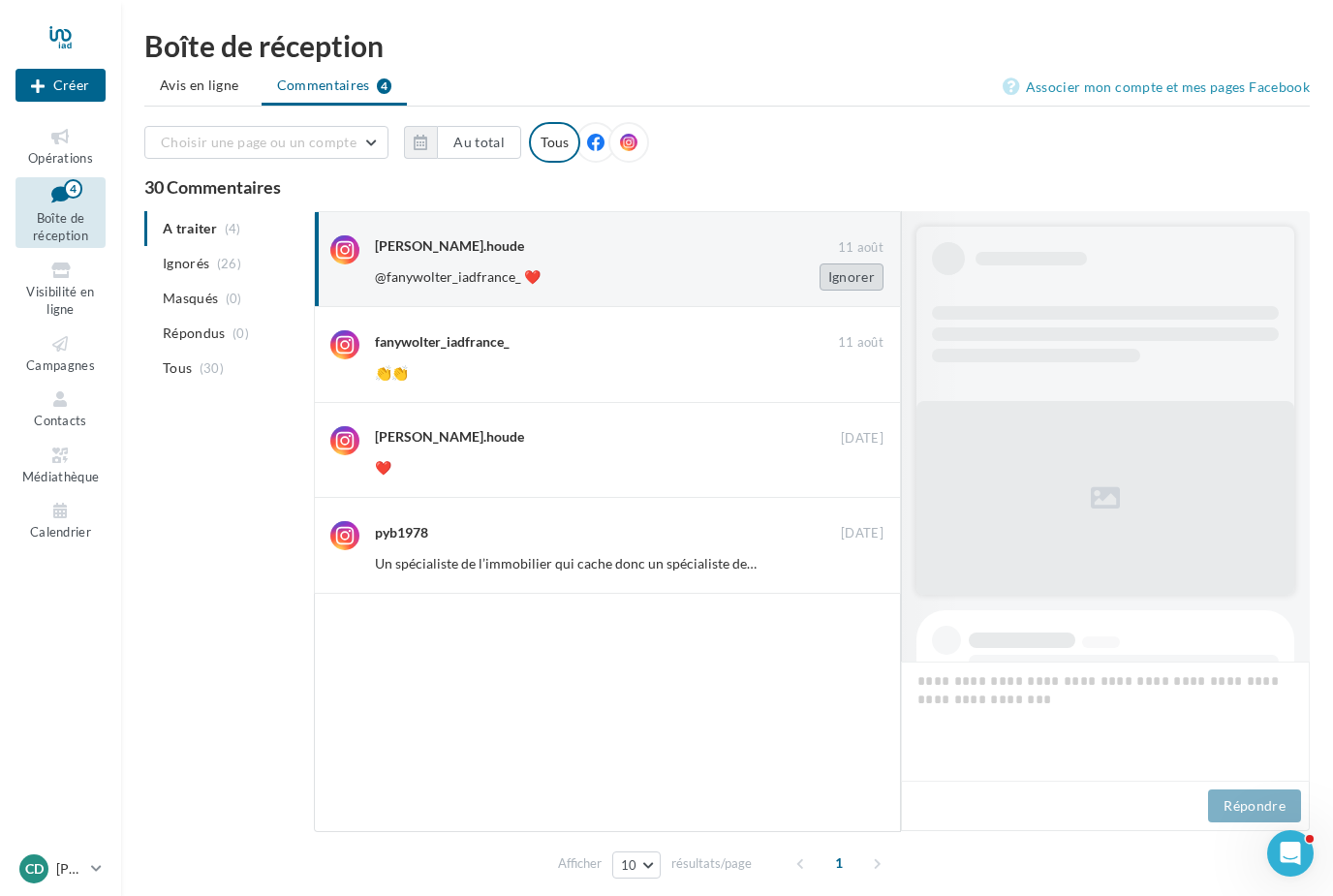
click at [860, 285] on button "Ignorer" at bounding box center [852, 276] width 64 height 27
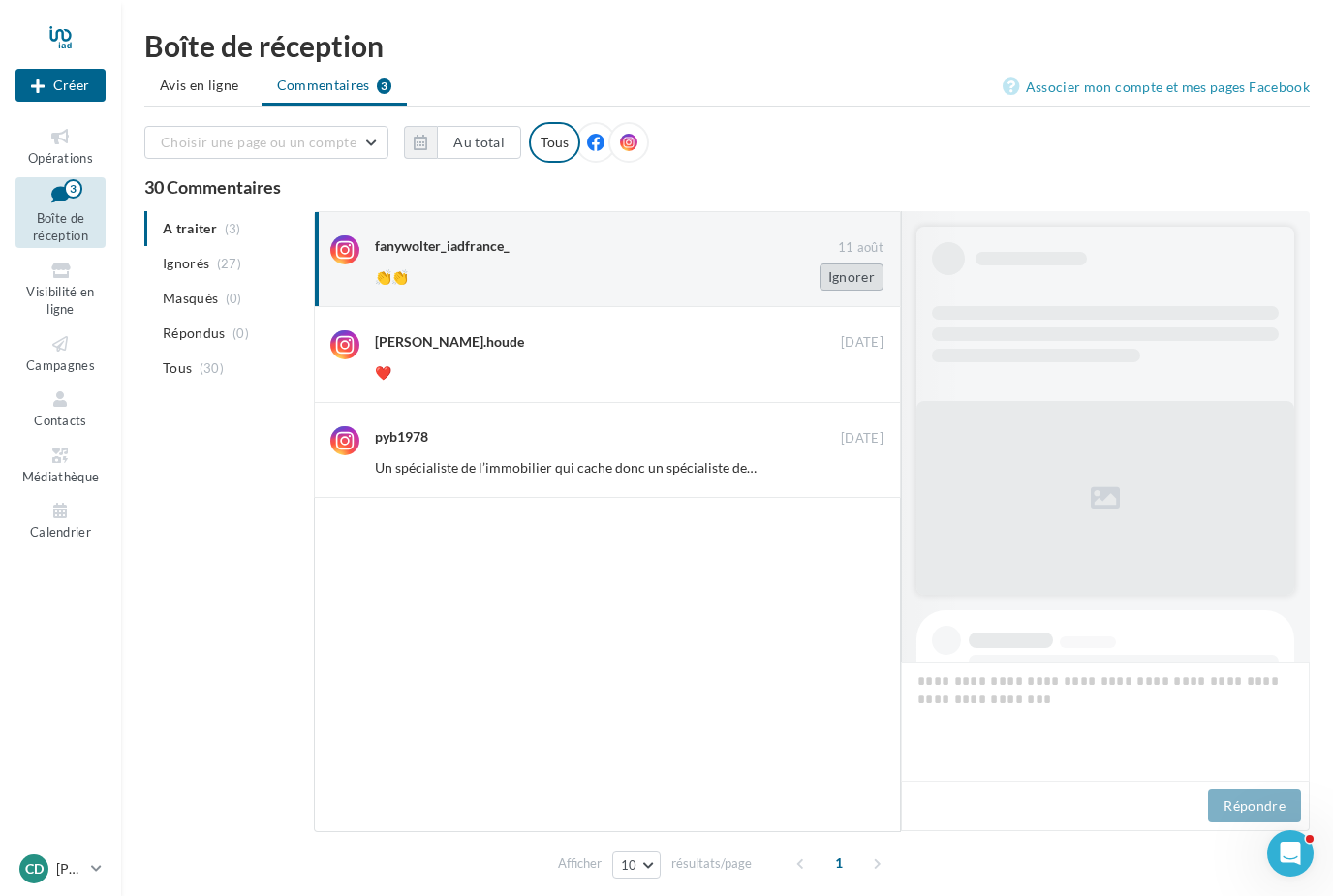
click at [854, 284] on button "Ignorer" at bounding box center [852, 276] width 64 height 27
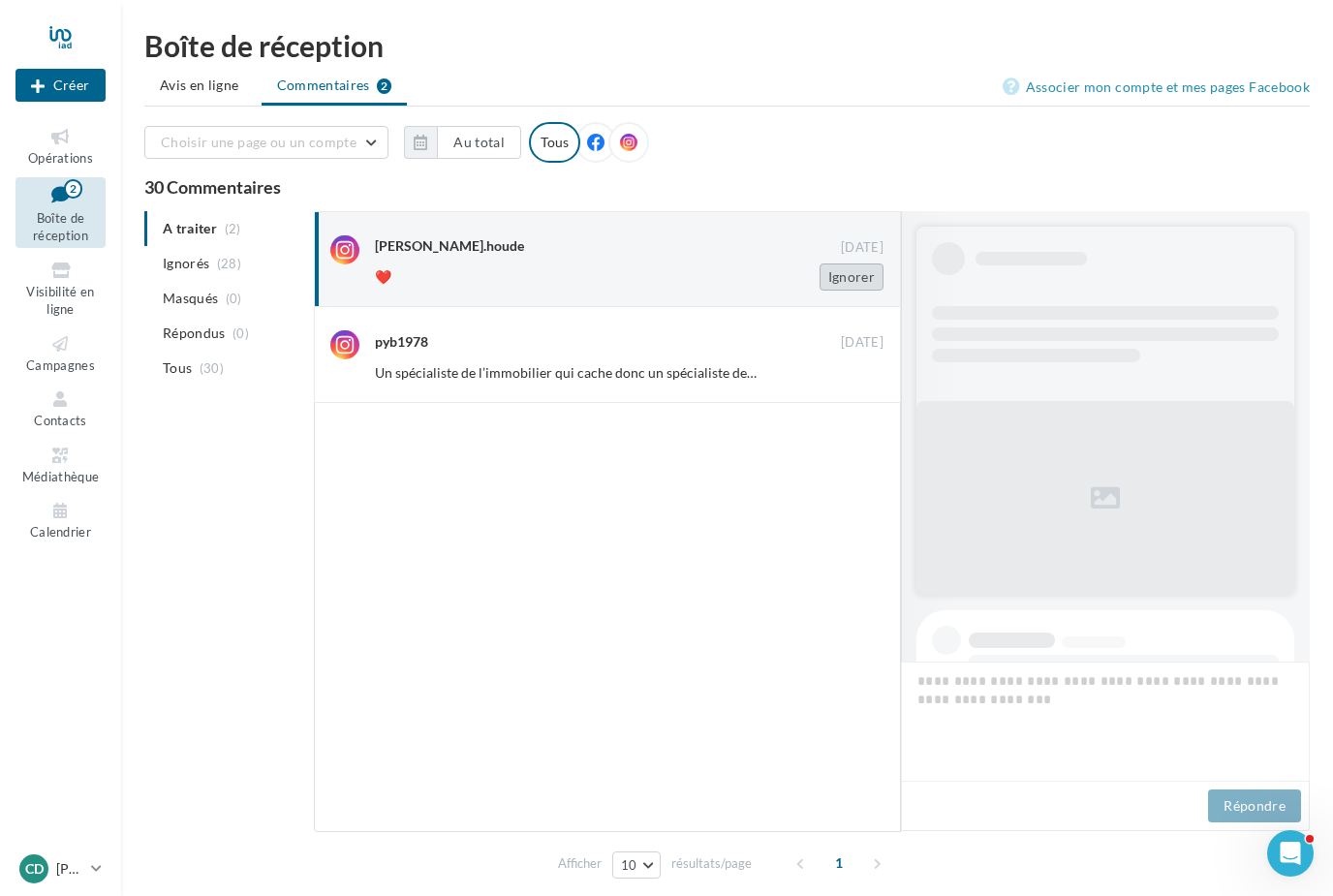
click at [861, 276] on button "Ignorer" at bounding box center [852, 276] width 64 height 27
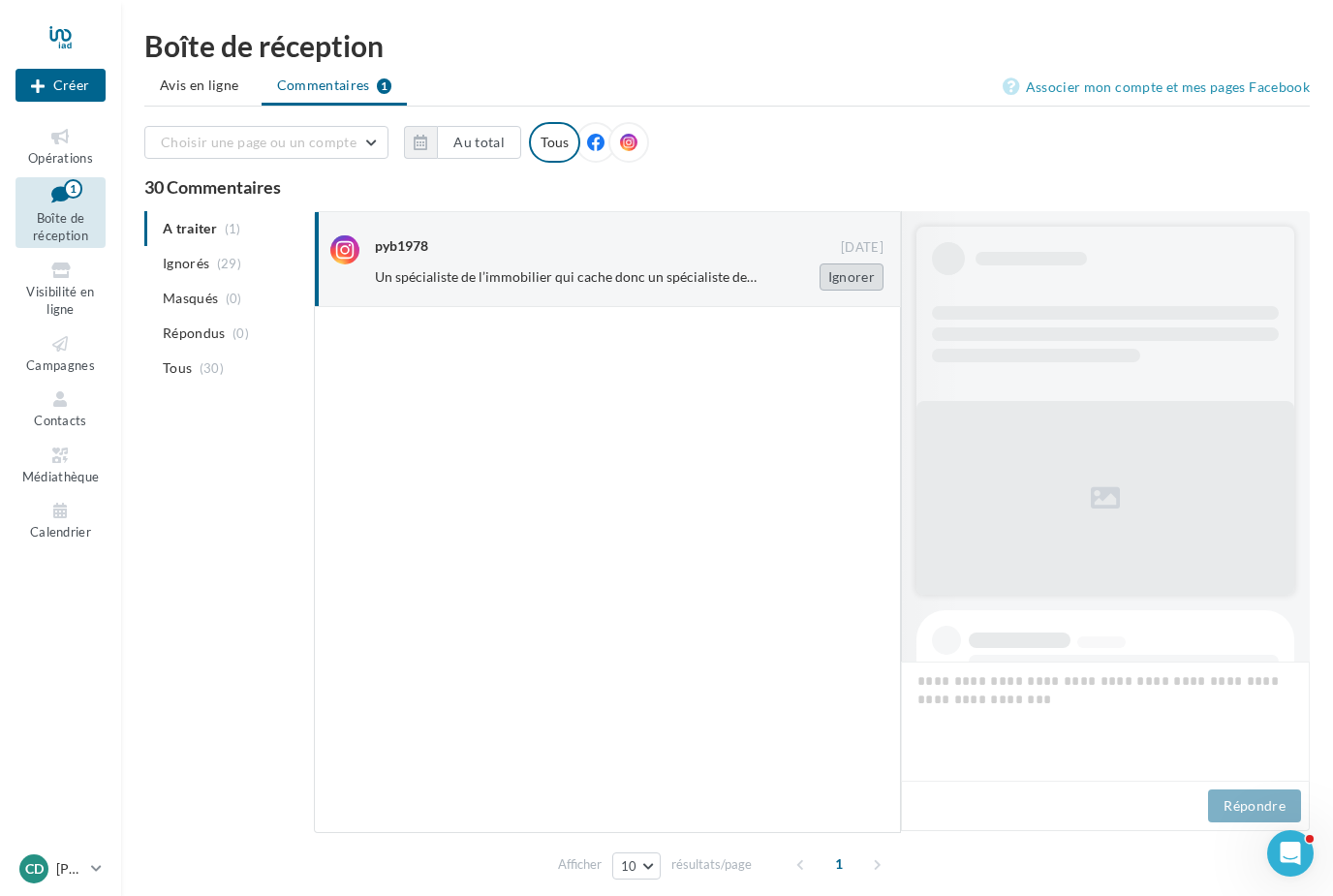
click at [859, 282] on button "Ignorer" at bounding box center [852, 276] width 64 height 27
